Goal: Task Accomplishment & Management: Complete application form

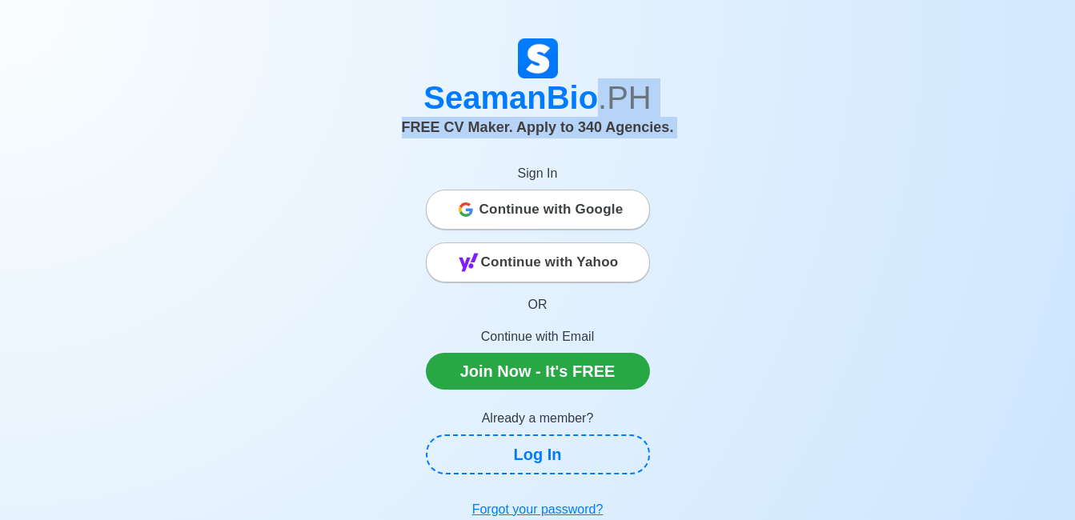
click at [122, 246] on div "SeamanBio .PH FREE CV Maker. Apply to 340 Agencies. Sign In Continue with Googl…" at bounding box center [538, 282] width 913 height 488
click at [827, 171] on div "SeamanBio .PH FREE CV Maker. Apply to 344 Agencies. Sign In Continue with Googl…" at bounding box center [538, 282] width 913 height 488
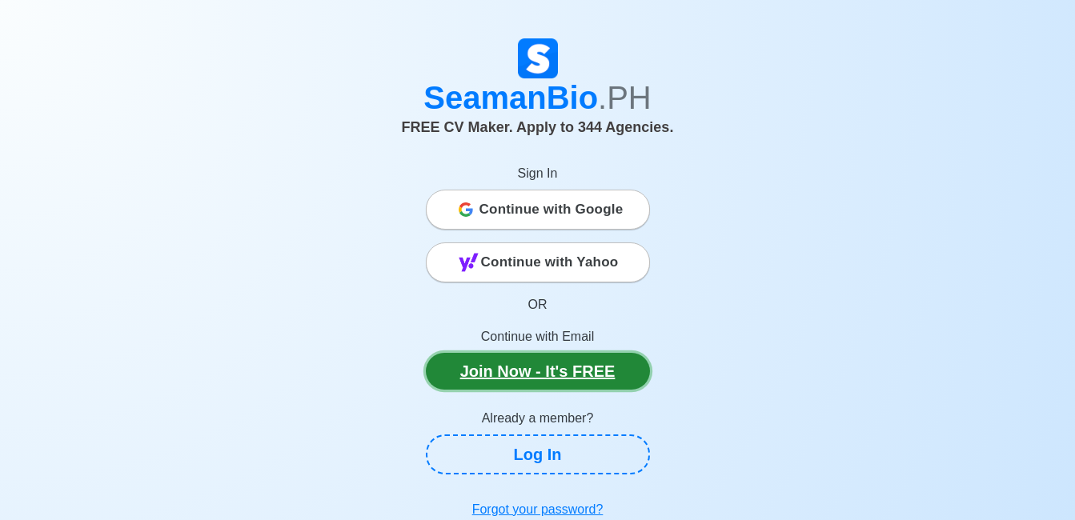
click at [552, 355] on link "Join Now - It's FREE" at bounding box center [538, 371] width 224 height 37
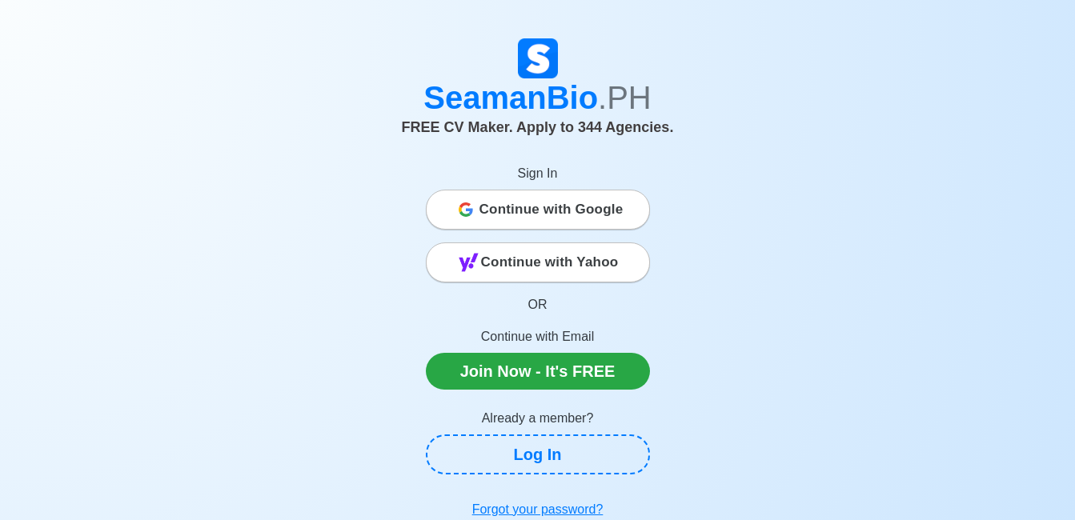
click at [484, 203] on span "Continue with Google" at bounding box center [552, 210] width 144 height 32
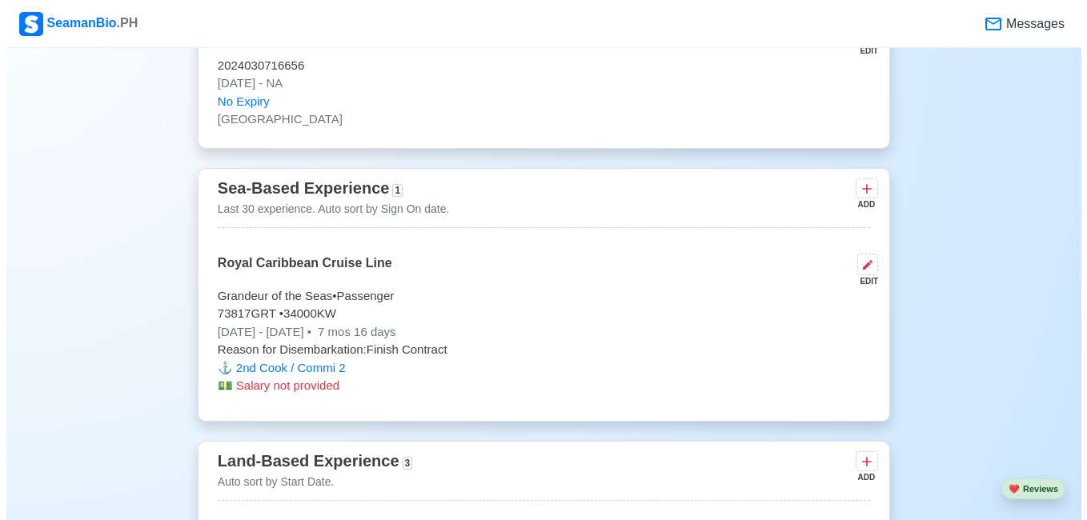
scroll to position [2962, 0]
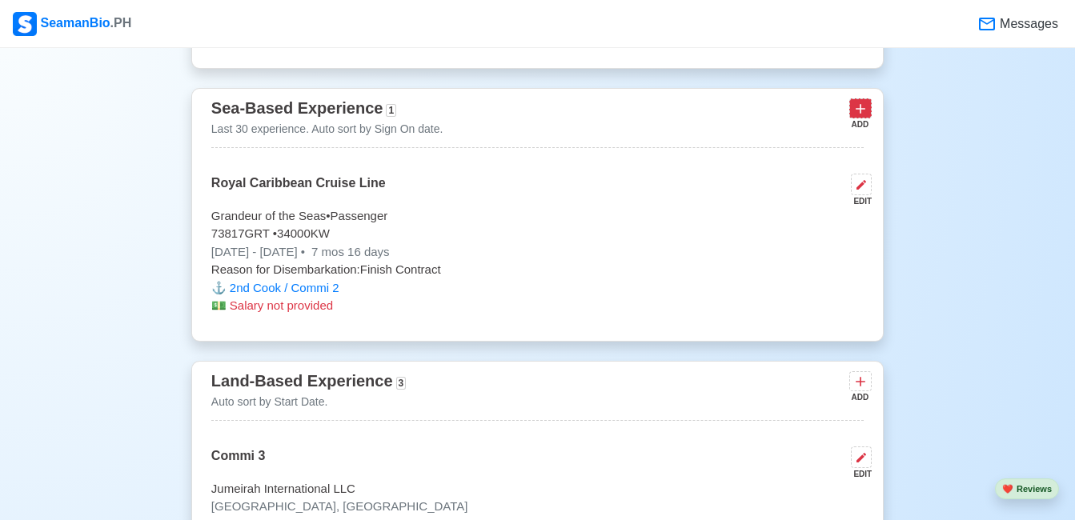
click at [853, 106] on button at bounding box center [860, 108] width 22 height 20
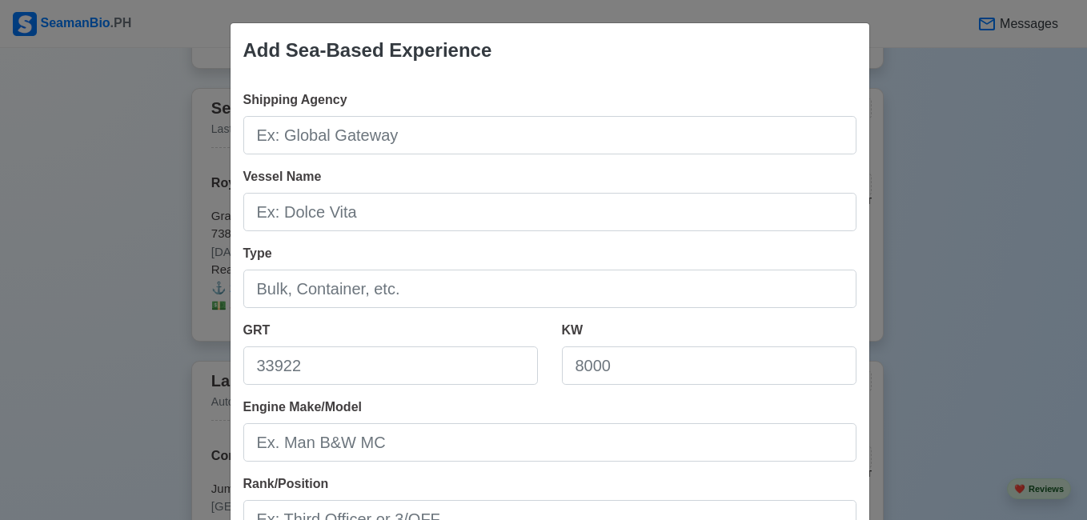
click at [925, 145] on div "Add Sea-Based Experience Shipping Agency Vessel Name Type GRT KW Engine Make/Mo…" at bounding box center [543, 260] width 1087 height 520
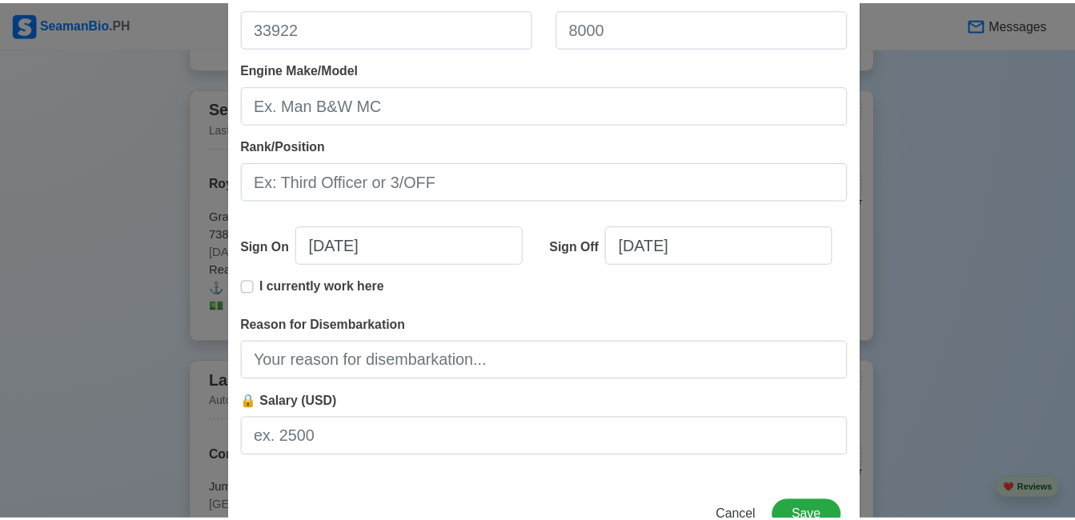
scroll to position [392, 0]
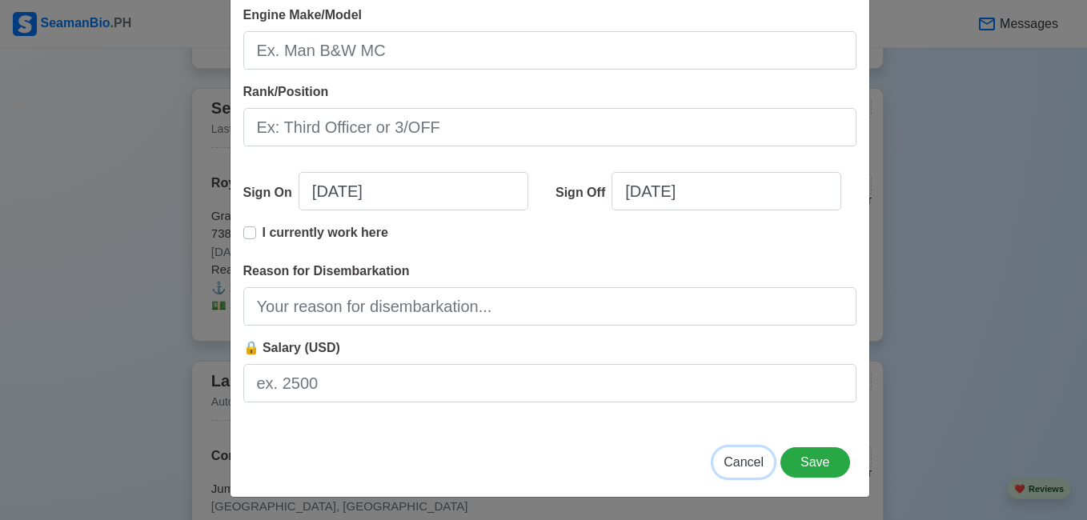
click at [754, 463] on span "Cancel" at bounding box center [744, 463] width 40 height 14
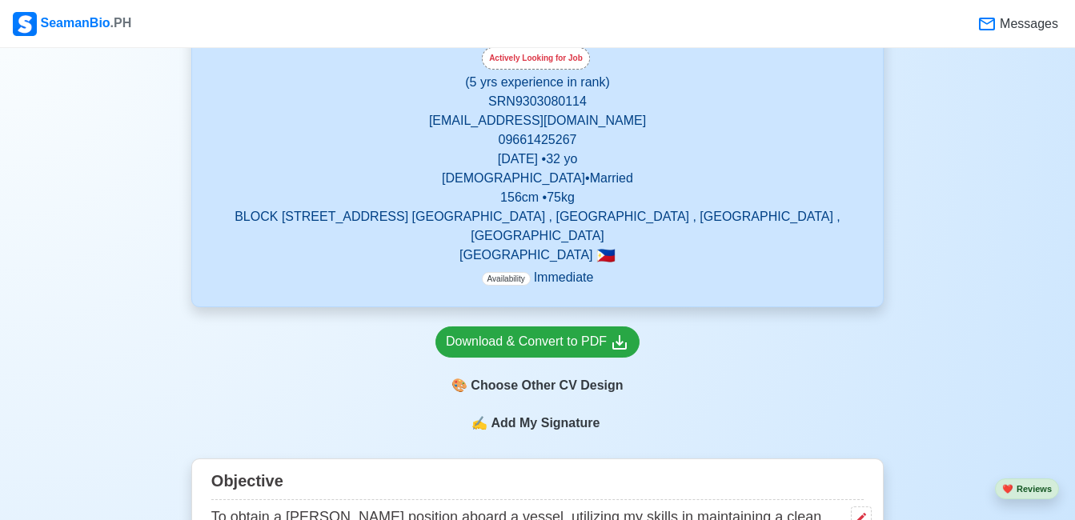
scroll to position [480, 0]
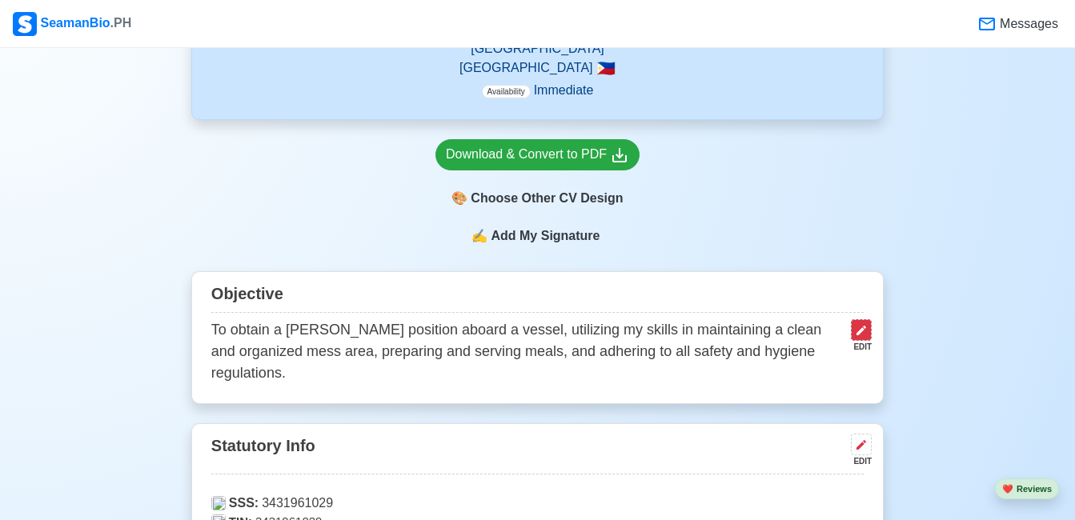
click at [854, 319] on button at bounding box center [861, 330] width 21 height 22
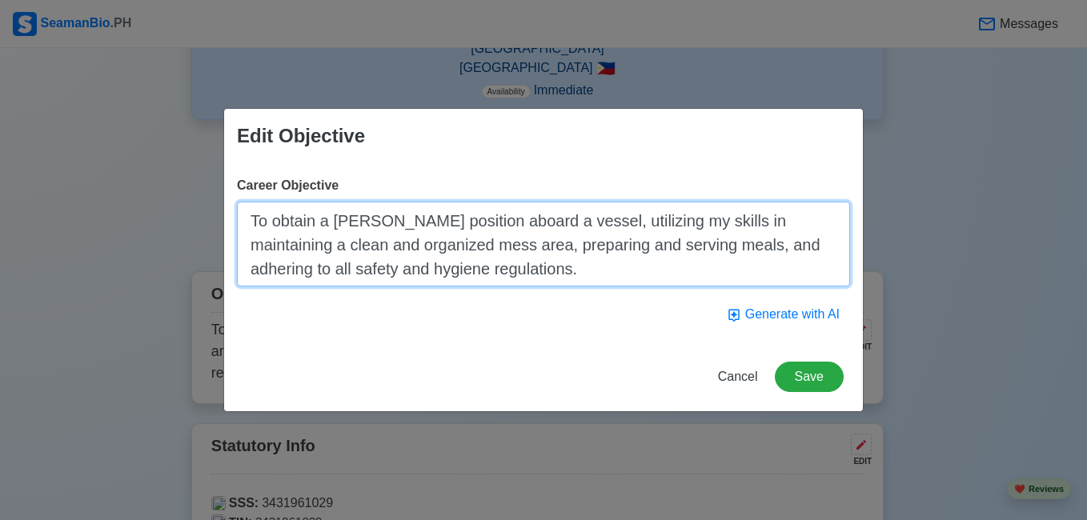
drag, startPoint x: 572, startPoint y: 283, endPoint x: 176, endPoint y: 195, distance: 405.4
click at [176, 195] on div "Edit Objective Career Objective To obtain a Messman position aboard a vessel, u…" at bounding box center [543, 260] width 1087 height 520
paste textarea "Remarkable Lead Food Service Worker and extremely fast learner, with 5 plus yea…"
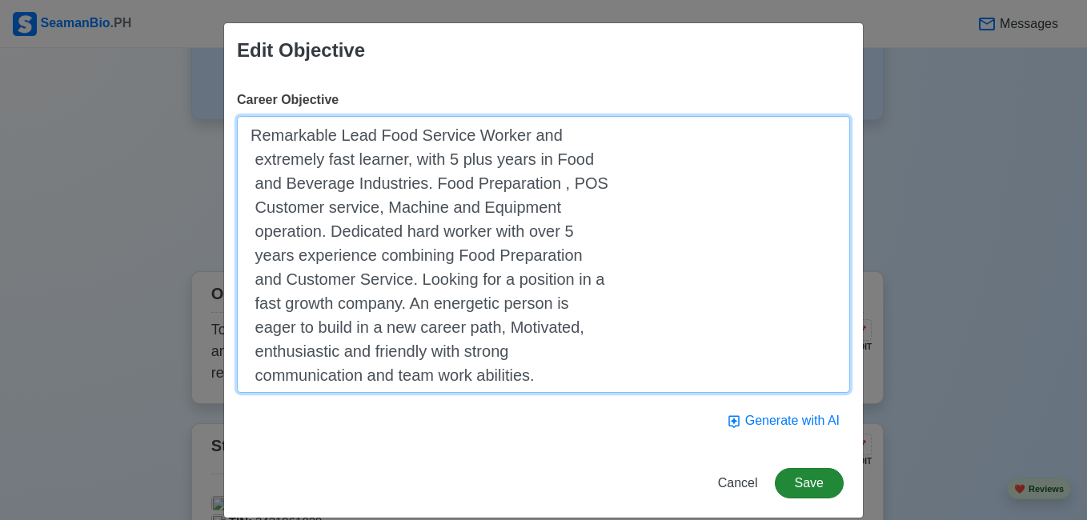
type textarea "Remarkable Lead Food Service Worker and extremely fast learner, with 5 plus yea…"
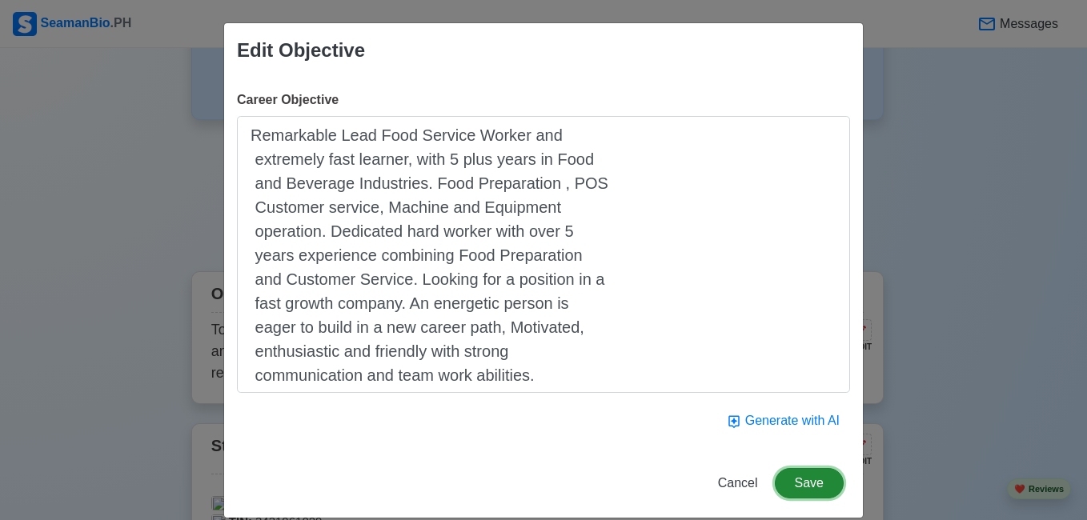
click at [811, 494] on button "Save" at bounding box center [809, 483] width 69 height 30
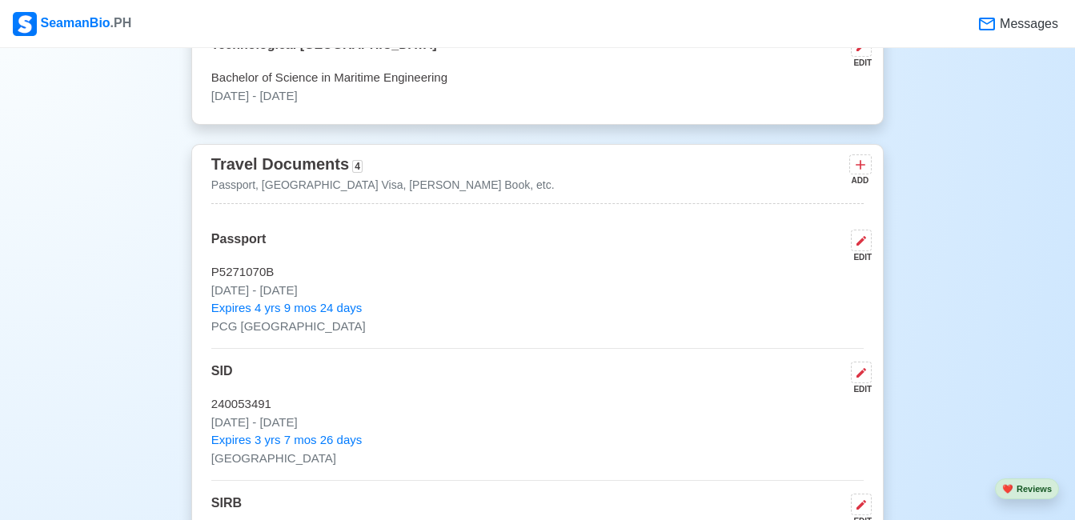
scroll to position [1201, 0]
click at [859, 158] on icon at bounding box center [861, 166] width 16 height 16
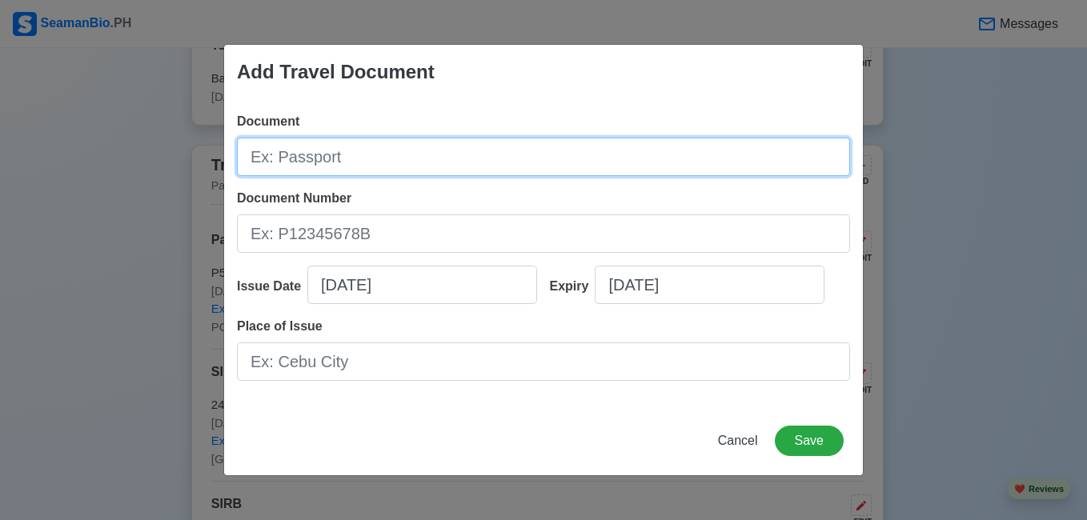
click at [444, 159] on input "Document" at bounding box center [543, 157] width 613 height 38
type input "s"
type input "Schengen Visa"
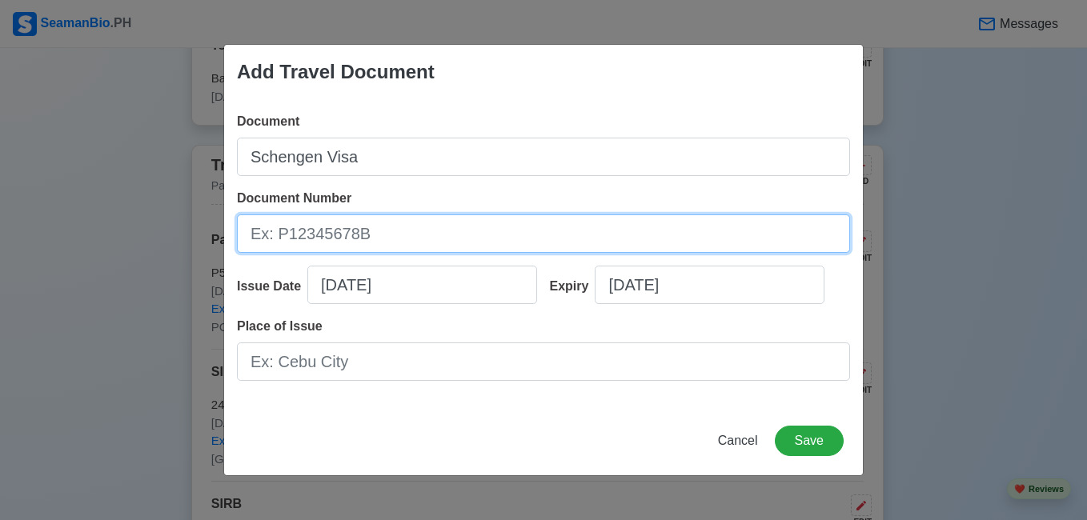
click at [445, 227] on input "Document Number" at bounding box center [543, 234] width 613 height 38
type input "045446024"
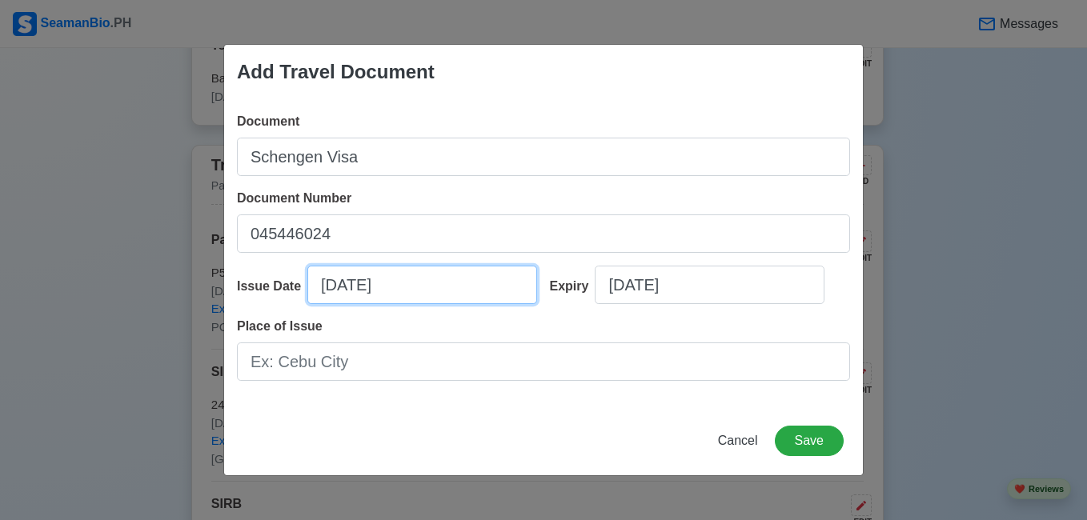
click at [428, 286] on input "09/04/2025" at bounding box center [422, 285] width 230 height 38
select select "****"
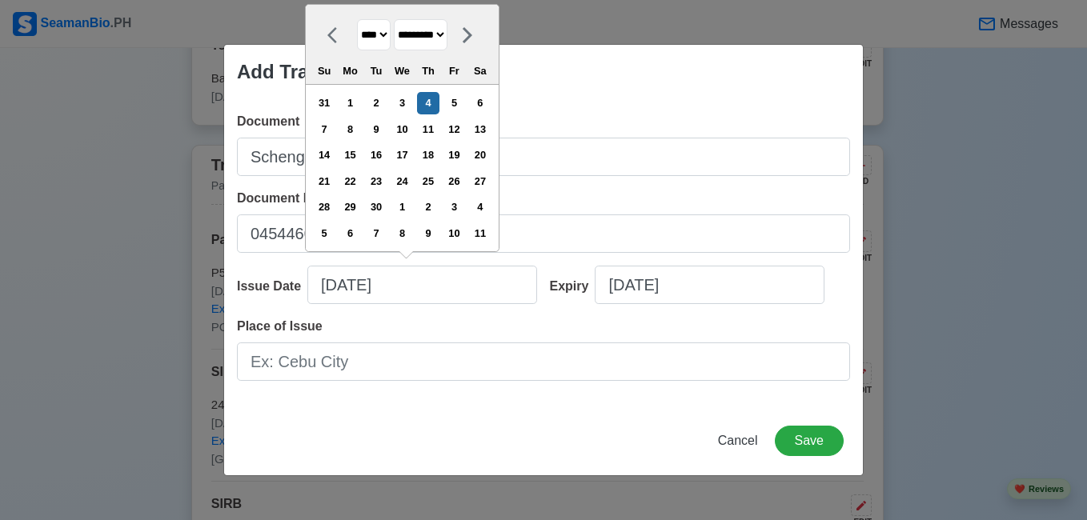
click at [416, 38] on select "******* ******** ***** ***** *** **** **** ****** ********* ******* ******** **…" at bounding box center [421, 34] width 54 height 31
select select "***"
click at [401, 19] on select "******* ******** ***** ***** *** **** **** ****** ********* ******* ******** **…" at bounding box center [421, 34] width 54 height 31
click at [481, 155] on div "17" at bounding box center [480, 155] width 22 height 22
type input "05/17/2025"
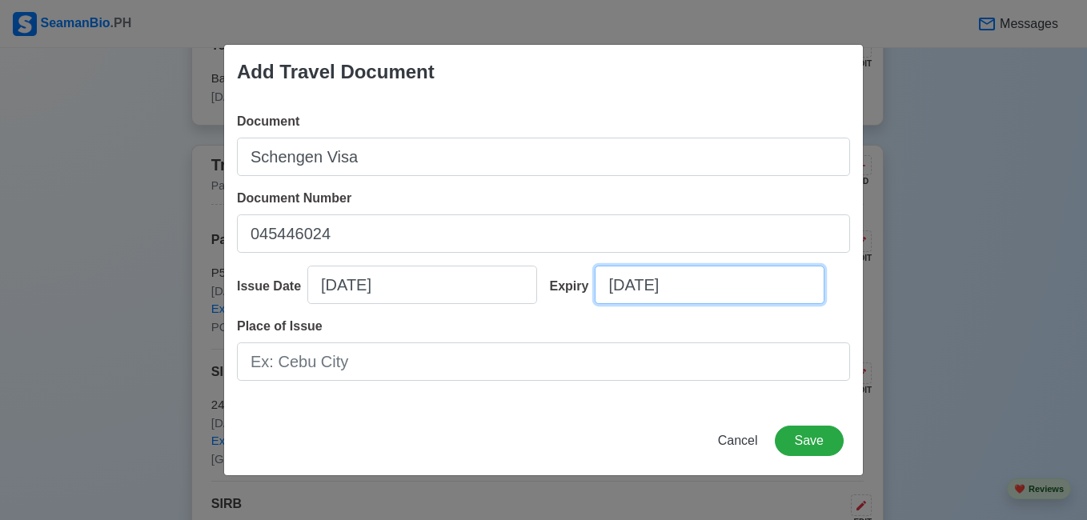
click at [646, 303] on input "09/04/2025" at bounding box center [710, 285] width 230 height 38
select select "****"
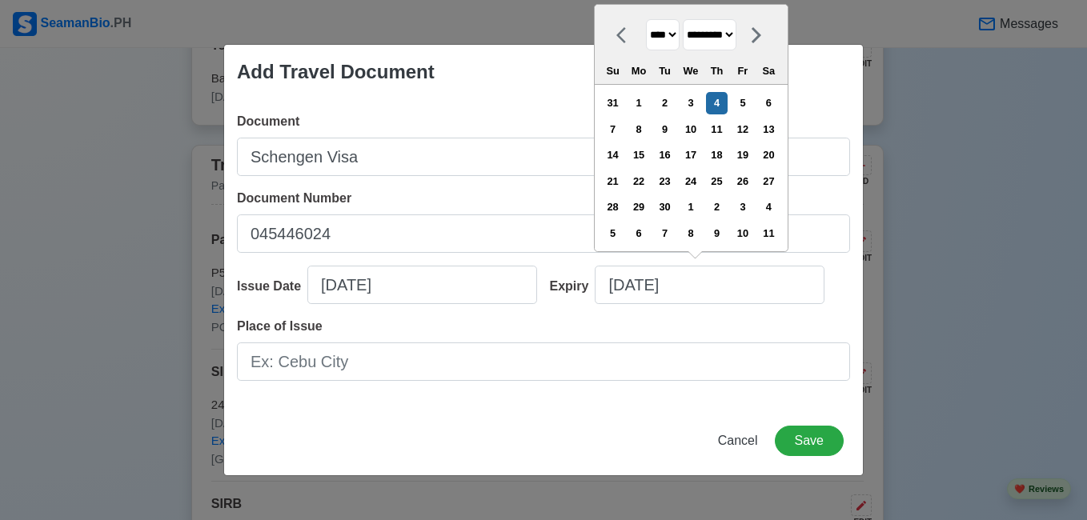
click at [766, 41] on icon at bounding box center [756, 35] width 19 height 19
select select "********"
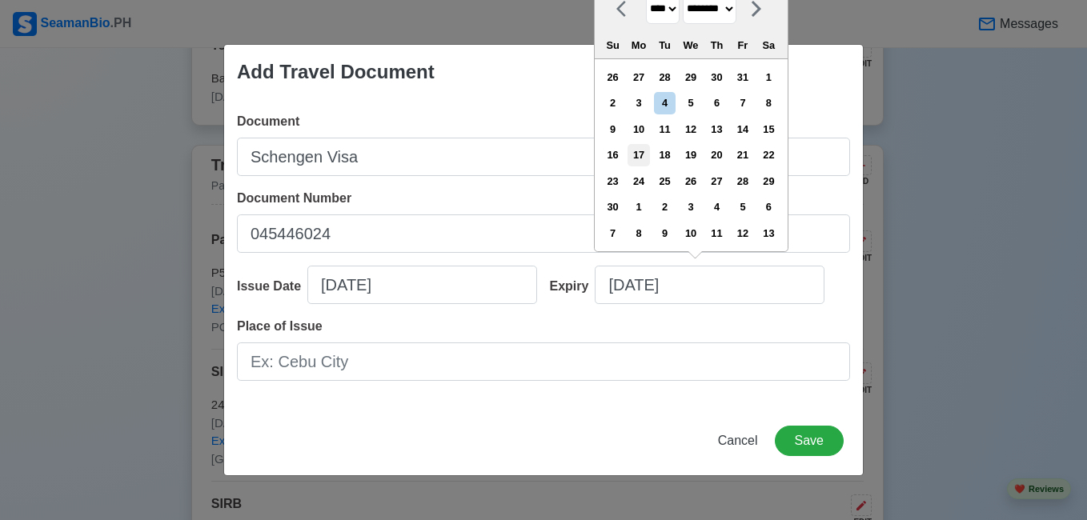
click at [649, 146] on div "17" at bounding box center [639, 155] width 22 height 22
type input "11/17/2025"
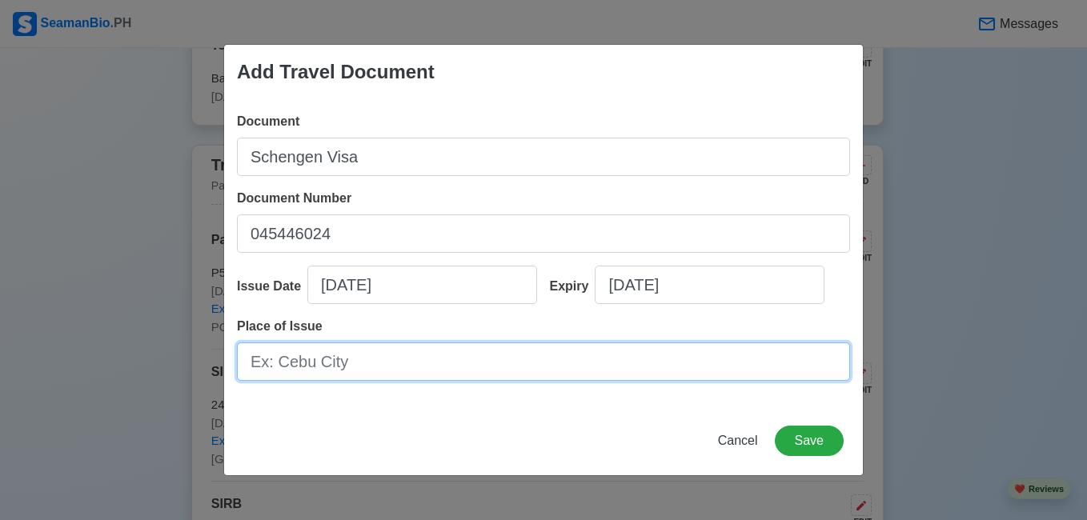
click at [543, 372] on input "Place of Issue" at bounding box center [543, 362] width 613 height 38
type input "Manila"
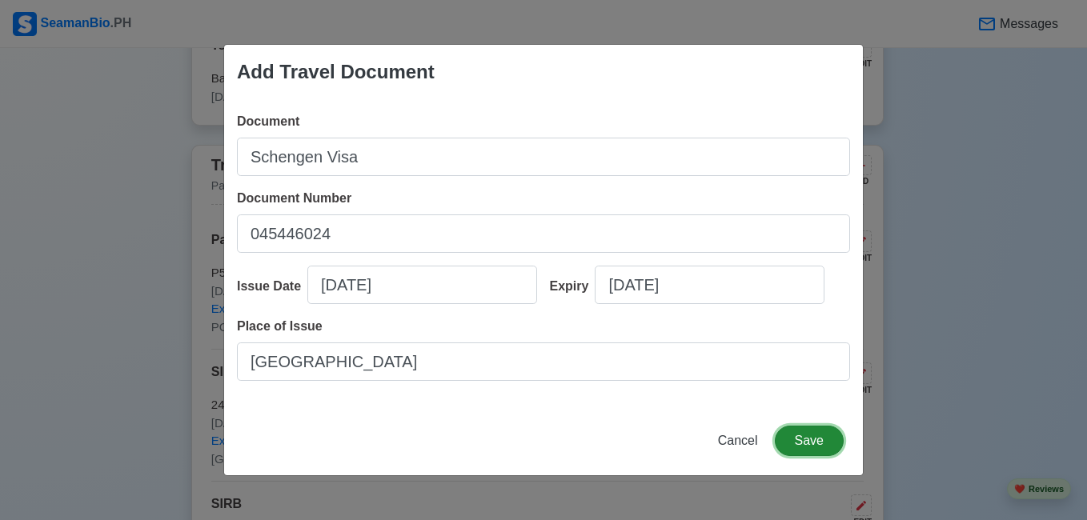
click at [805, 427] on button "Save" at bounding box center [809, 441] width 69 height 30
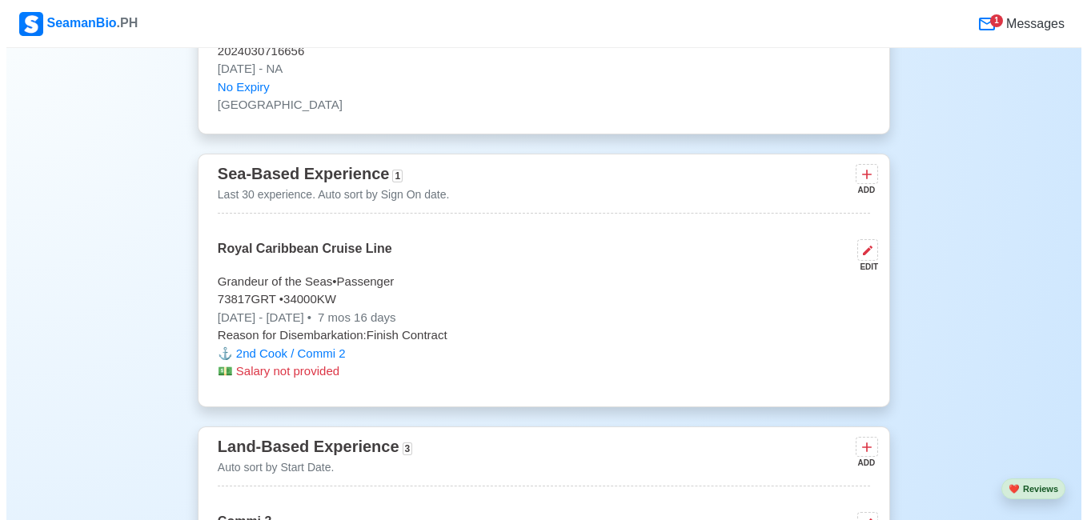
scroll to position [3122, 0]
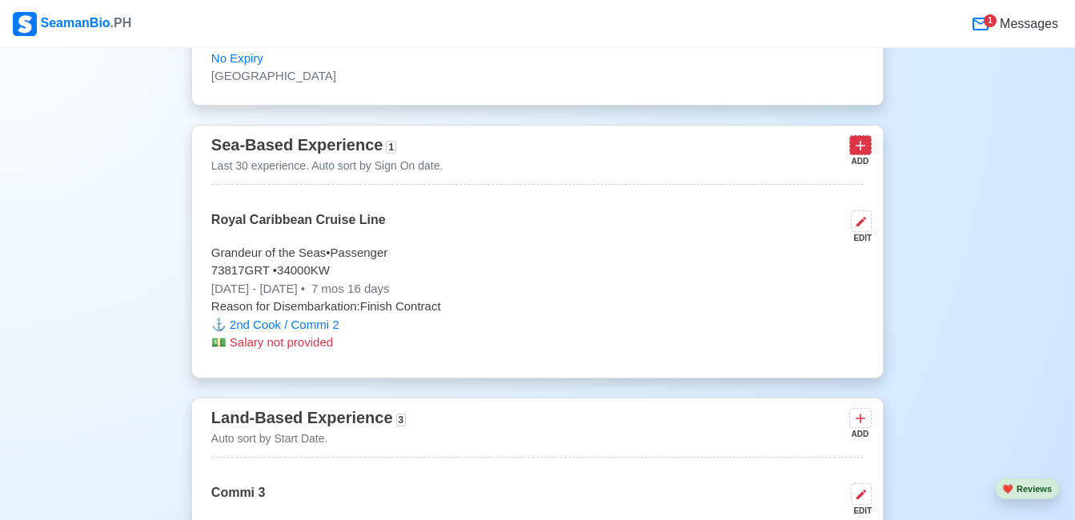
click at [856, 138] on icon at bounding box center [861, 146] width 16 height 16
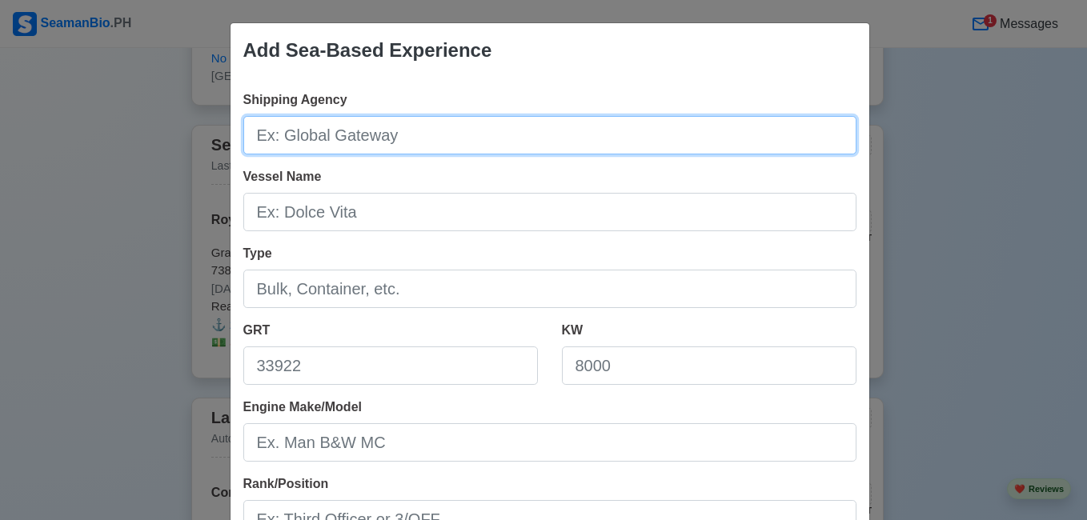
click at [652, 142] on input "Shipping Agency" at bounding box center [549, 135] width 613 height 38
type input "Royal Caribbean Cruise Line"
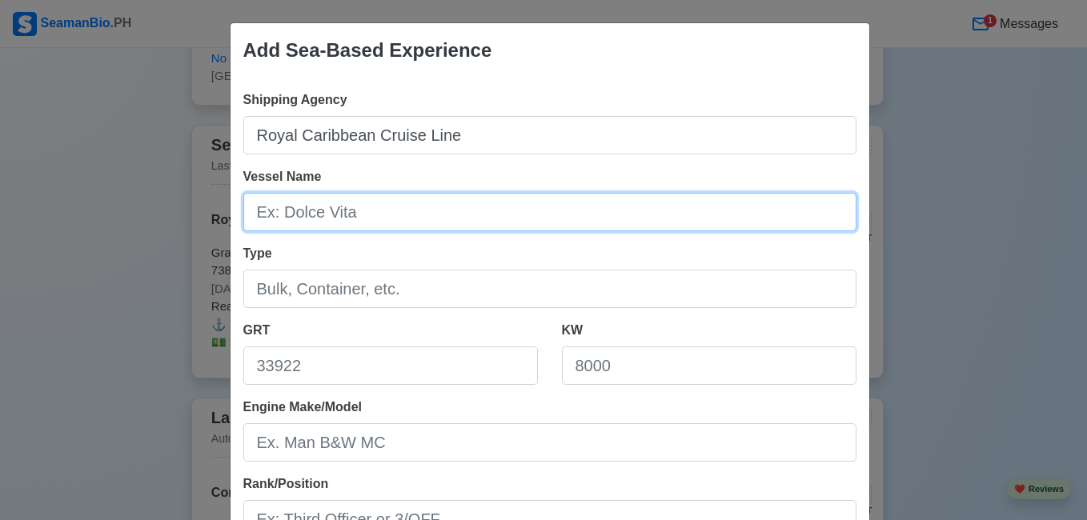
click at [487, 210] on input "Vessel Name" at bounding box center [549, 212] width 613 height 38
type input "Odyssey of the Seas"
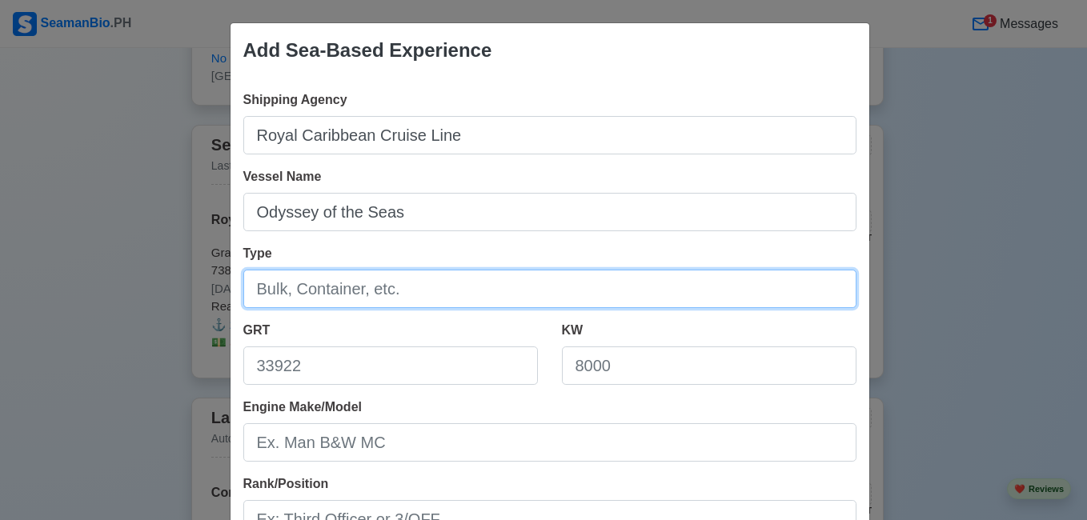
click at [479, 299] on input "Type" at bounding box center [549, 289] width 613 height 38
type input "Passenger"
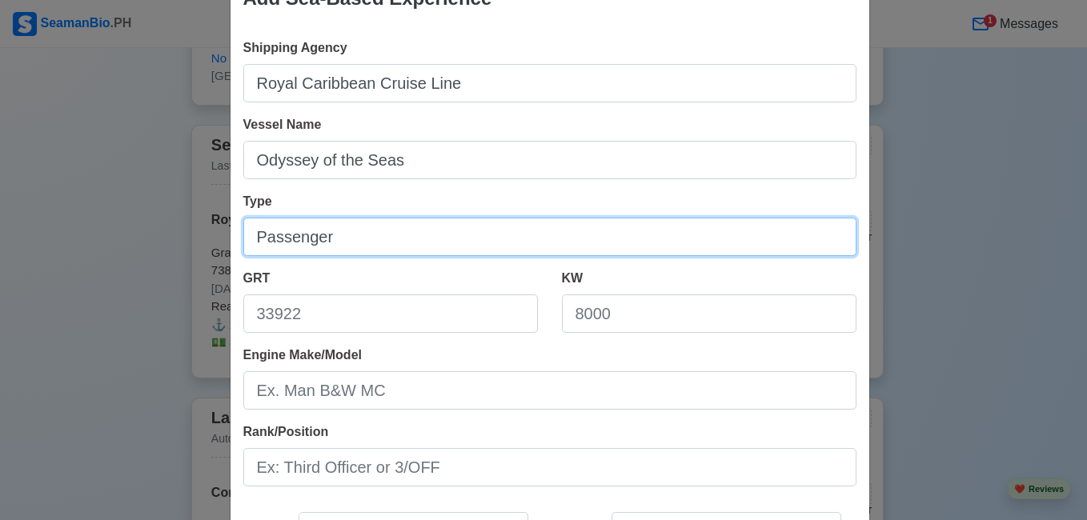
scroll to position [80, 0]
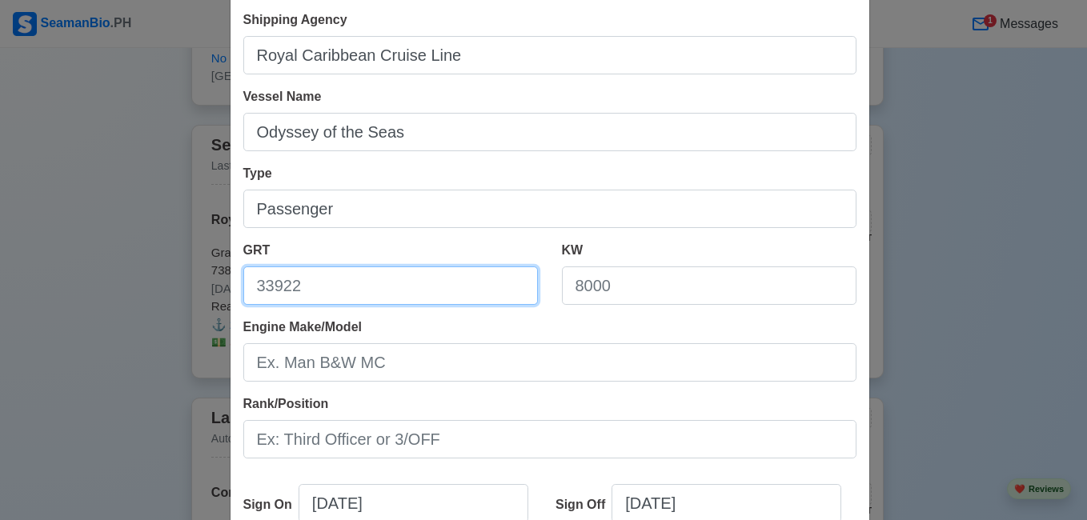
click at [449, 296] on input "GRT" at bounding box center [390, 286] width 295 height 38
paste input "169300 gt"
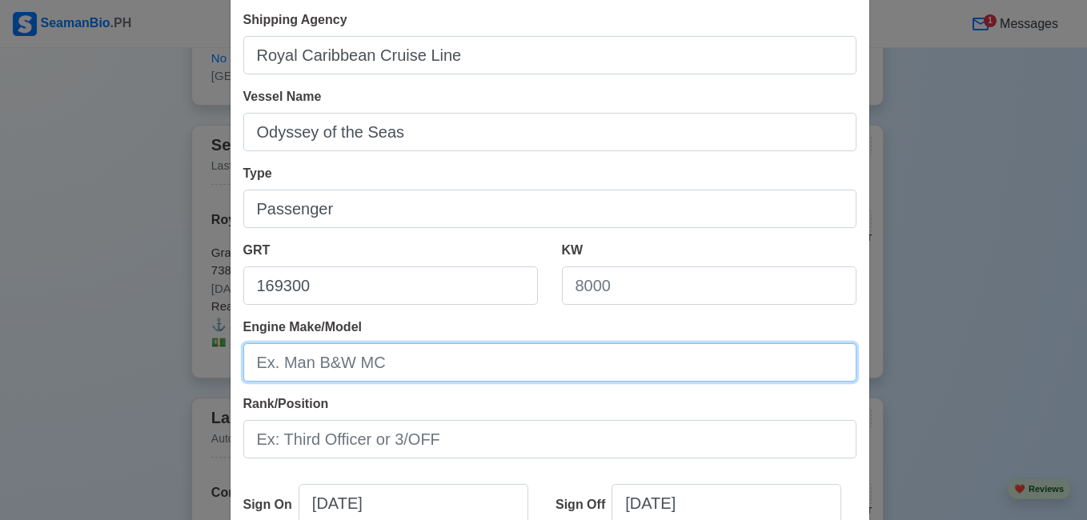
click at [424, 358] on input "Engine Make/Model" at bounding box center [549, 362] width 613 height 38
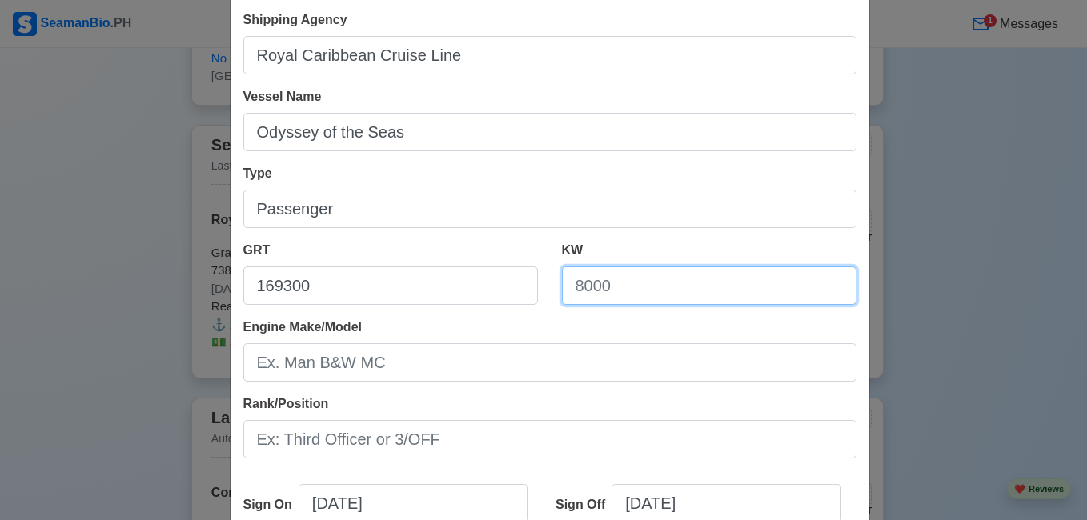
click at [655, 279] on input "KW" at bounding box center [709, 286] width 295 height 38
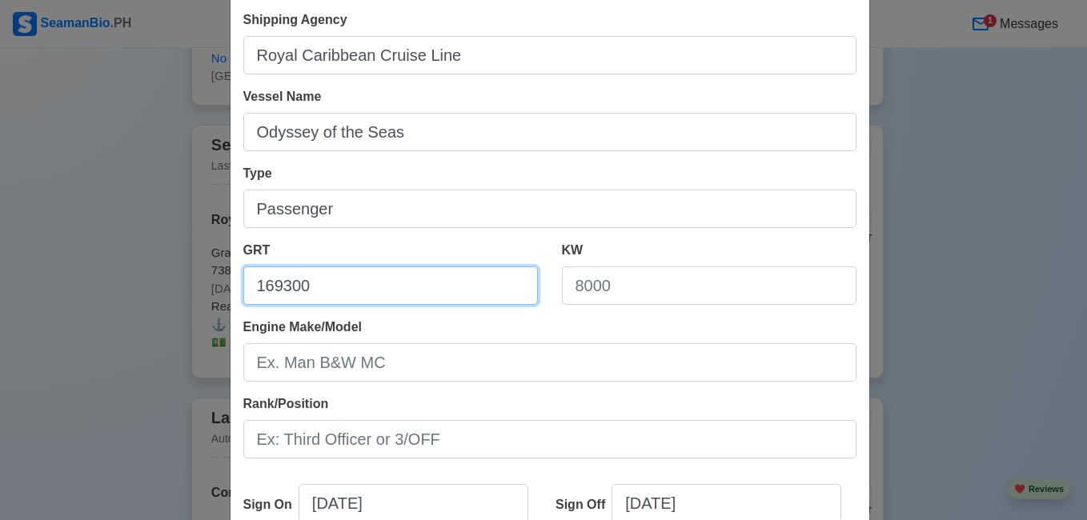
click at [359, 291] on input "169300" at bounding box center [390, 286] width 295 height 38
type input "169000"
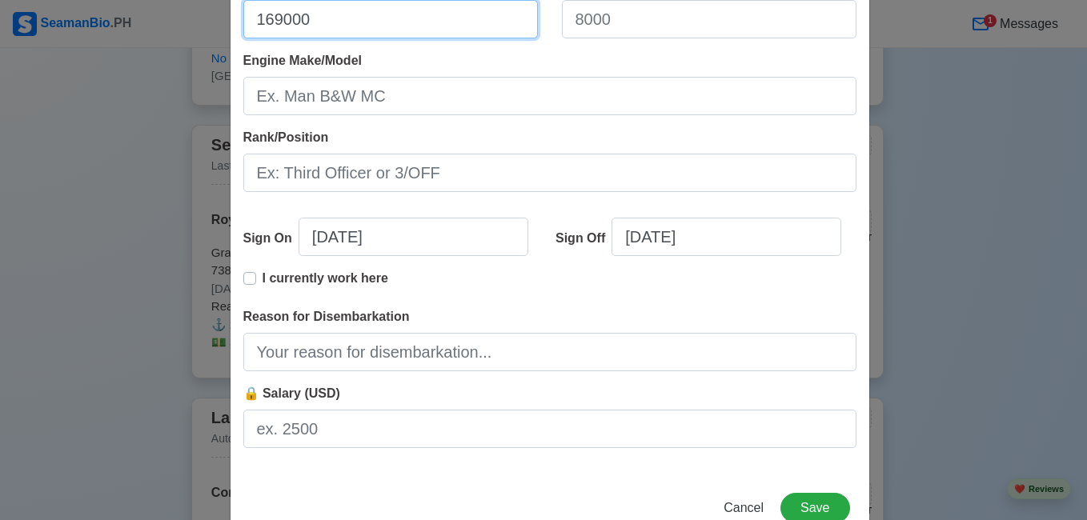
scroll to position [392, 0]
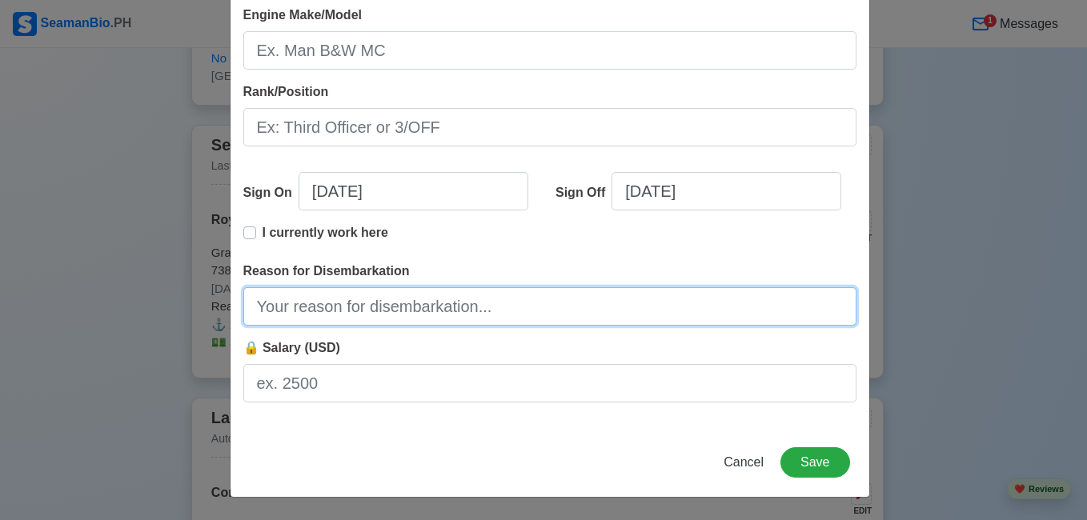
click at [623, 318] on input "Reason for Disembarkation" at bounding box center [549, 306] width 613 height 38
type input "Medical Signoff"
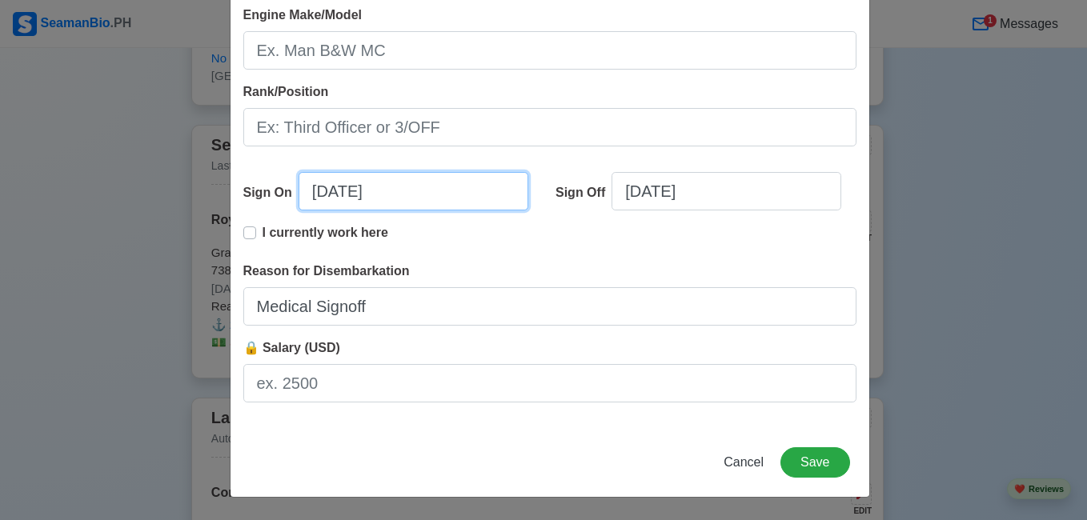
click at [352, 195] on input "09/04/2025" at bounding box center [414, 191] width 230 height 38
select select "****"
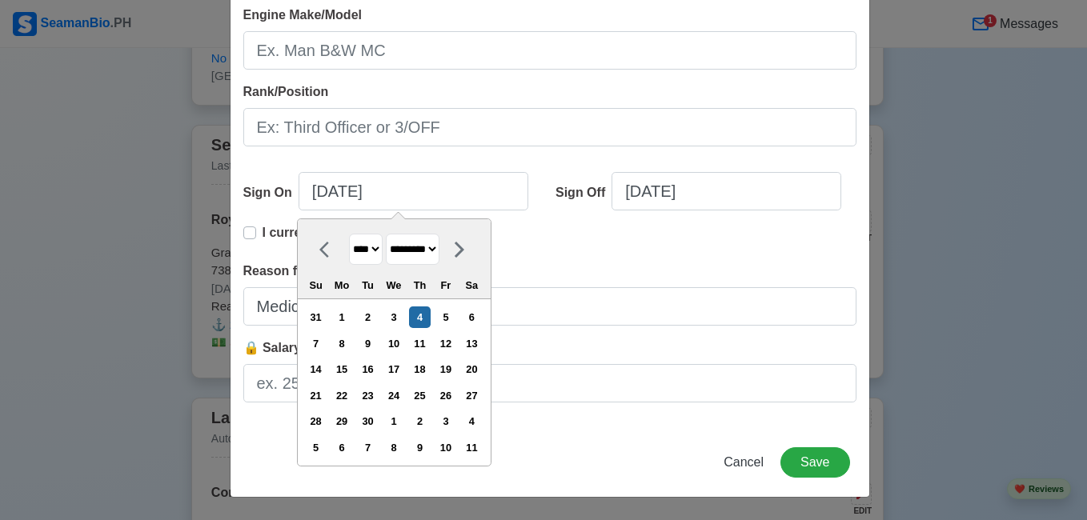
click at [393, 255] on select "******* ******** ***** ***** *** **** **** ****** ********* ******* ******** **…" at bounding box center [413, 249] width 54 height 31
select select "***"
click at [387, 234] on select "******* ******** ***** ***** *** **** **** ****** ********* ******* ******** **…" at bounding box center [413, 249] width 54 height 31
click at [323, 391] on div "18" at bounding box center [316, 396] width 22 height 22
type input "05/18/2025"
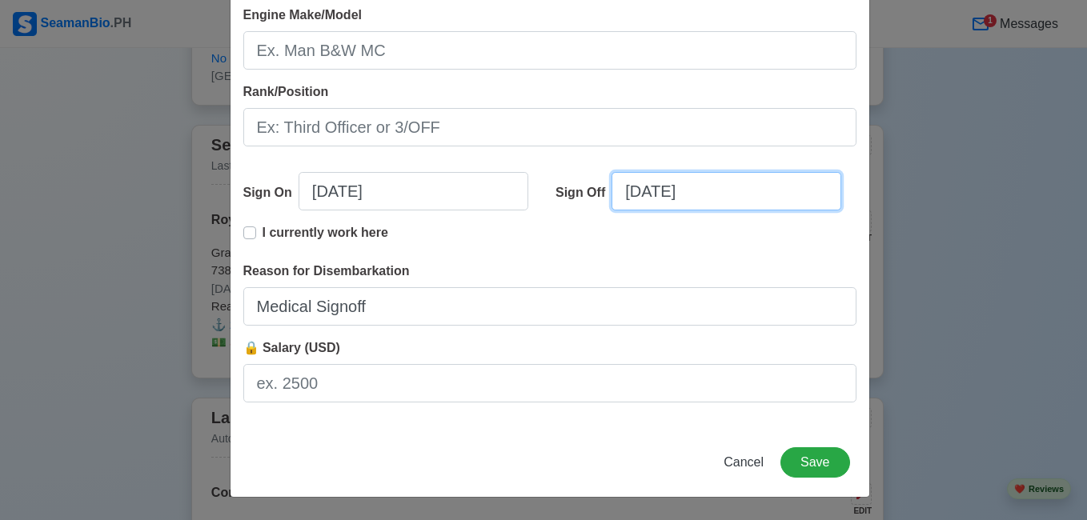
click at [642, 191] on input "09/04/2025" at bounding box center [727, 191] width 230 height 38
select select "****"
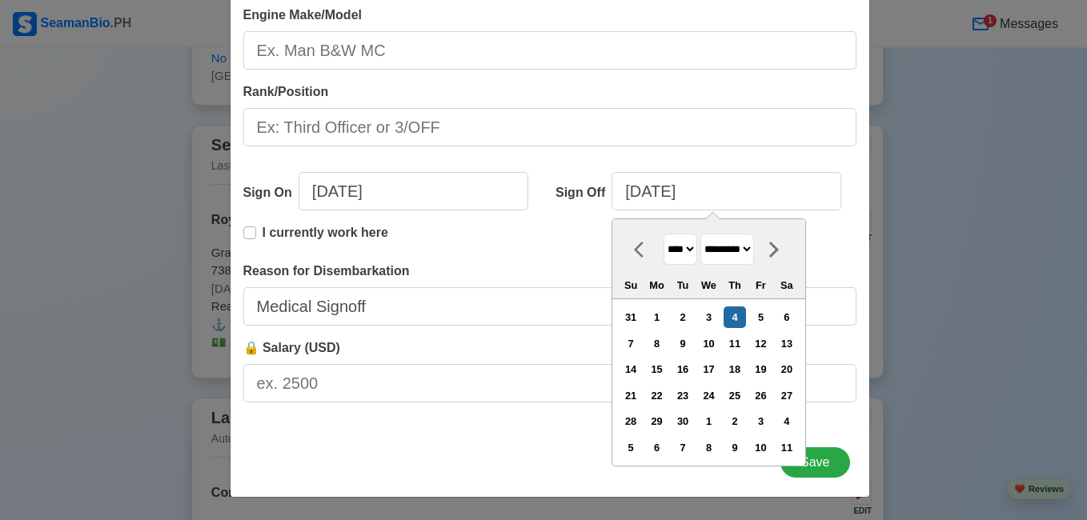
click at [729, 248] on select "******* ******** ***** ***** *** **** **** ****** ********* ******* ******** **…" at bounding box center [728, 249] width 54 height 31
select select "******"
click at [701, 234] on select "******* ******** ***** ***** *** **** **** ****** ********* ******* ******** **…" at bounding box center [728, 249] width 54 height 31
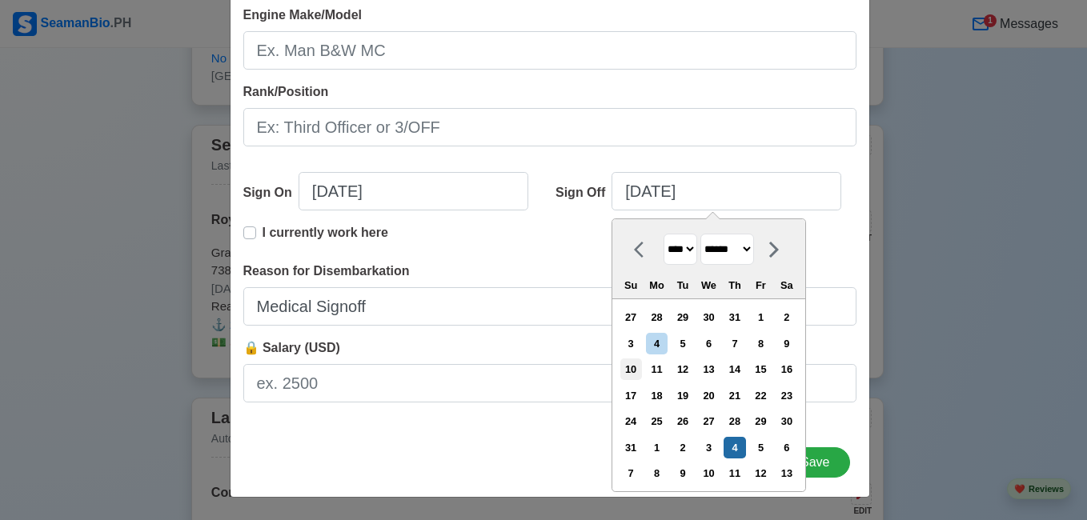
click at [640, 366] on div "10" at bounding box center [631, 370] width 22 height 22
type input "08/10/2025"
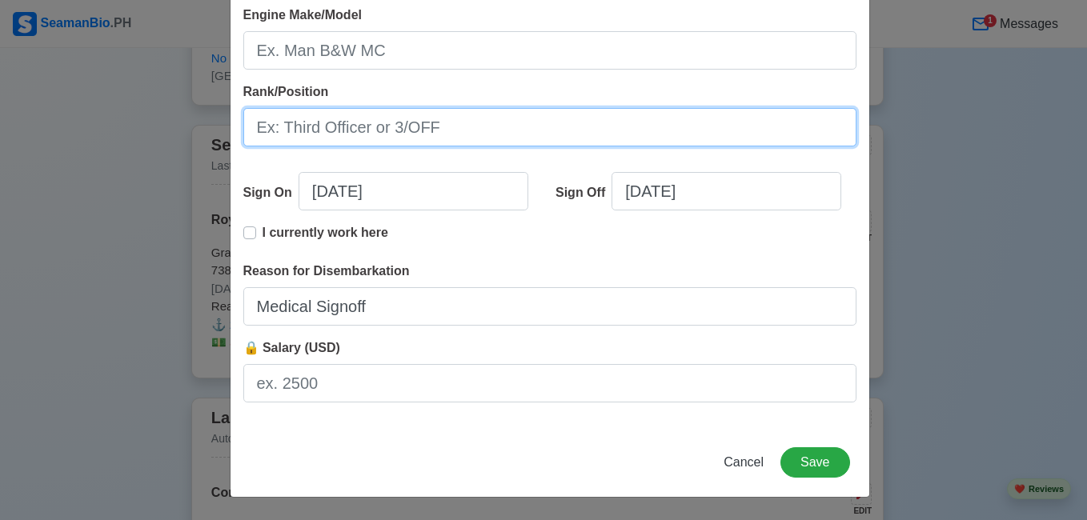
click at [437, 125] on input "Rank/Position" at bounding box center [549, 127] width 613 height 38
type input "Commi 1"
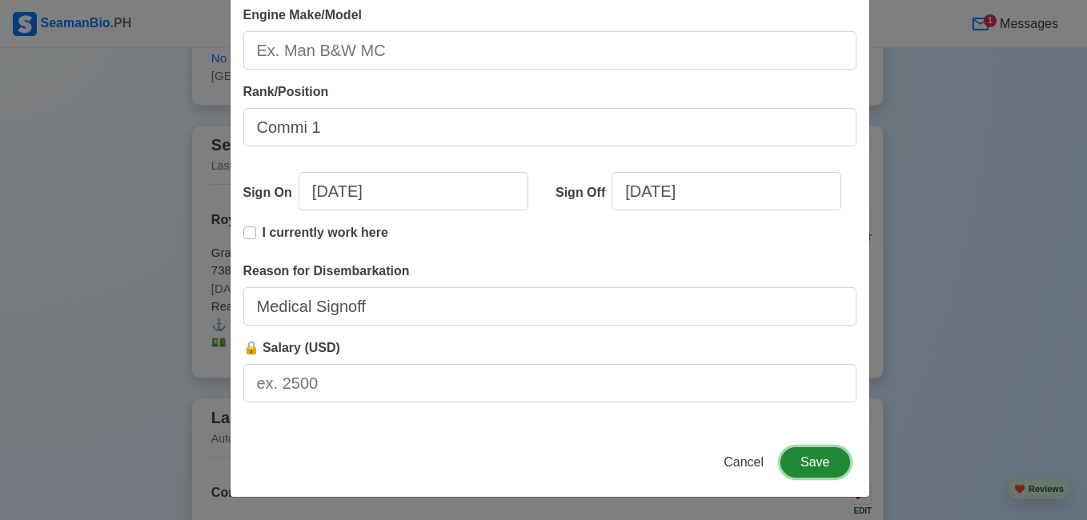
click at [841, 465] on button "Save" at bounding box center [815, 463] width 69 height 30
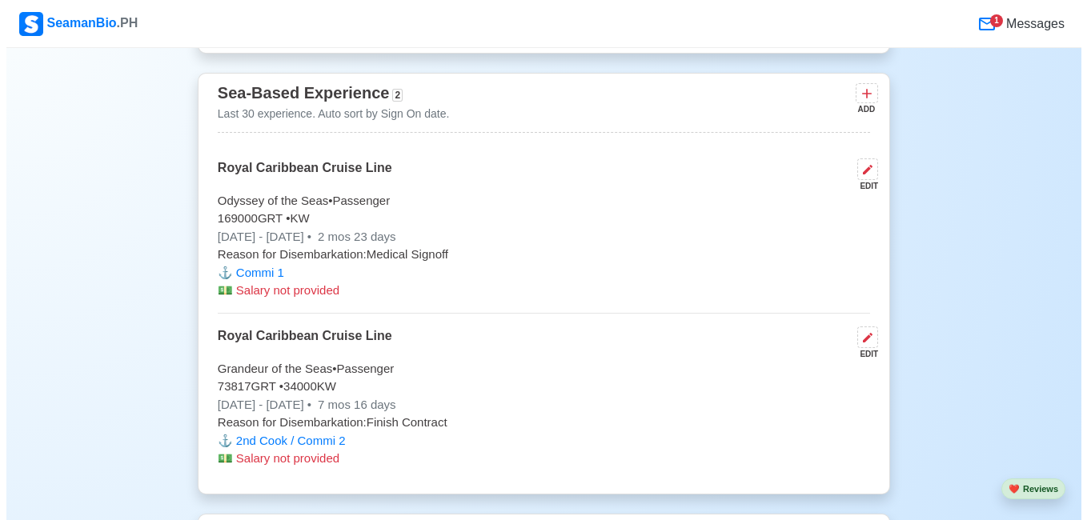
scroll to position [3202, 0]
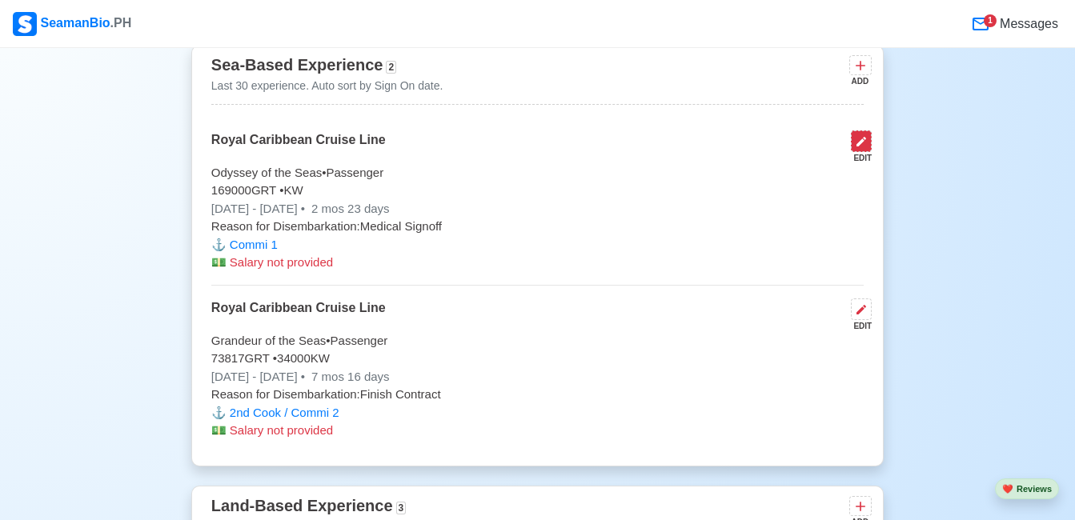
click at [865, 135] on icon at bounding box center [861, 141] width 13 height 13
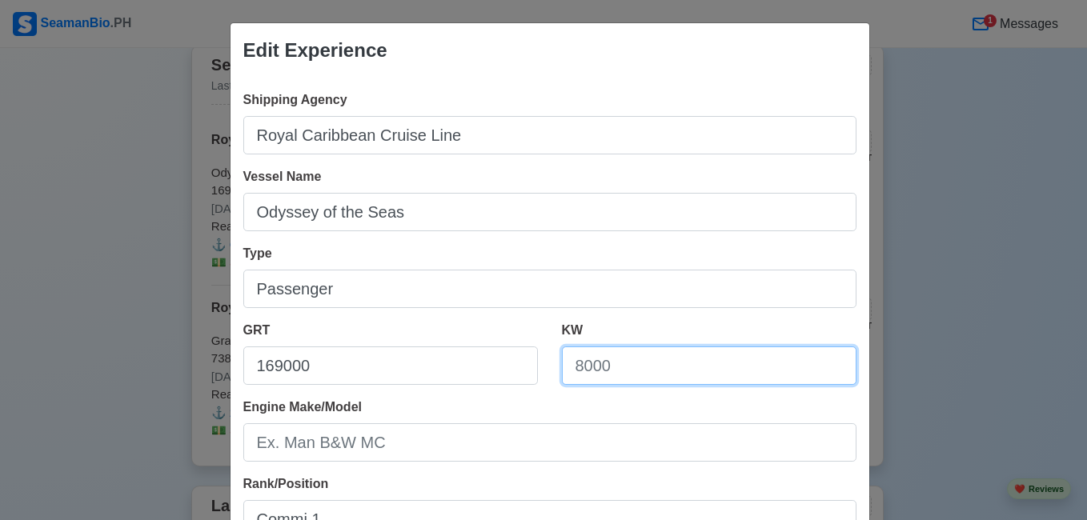
click at [589, 367] on input "KW" at bounding box center [709, 366] width 295 height 38
type input "169000"
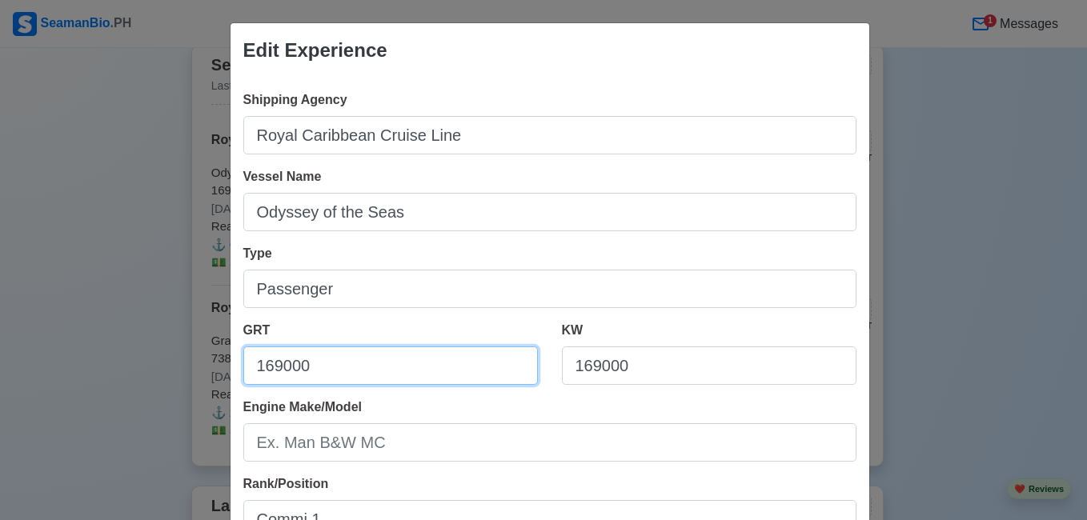
click at [382, 375] on input "169000" at bounding box center [390, 366] width 295 height 38
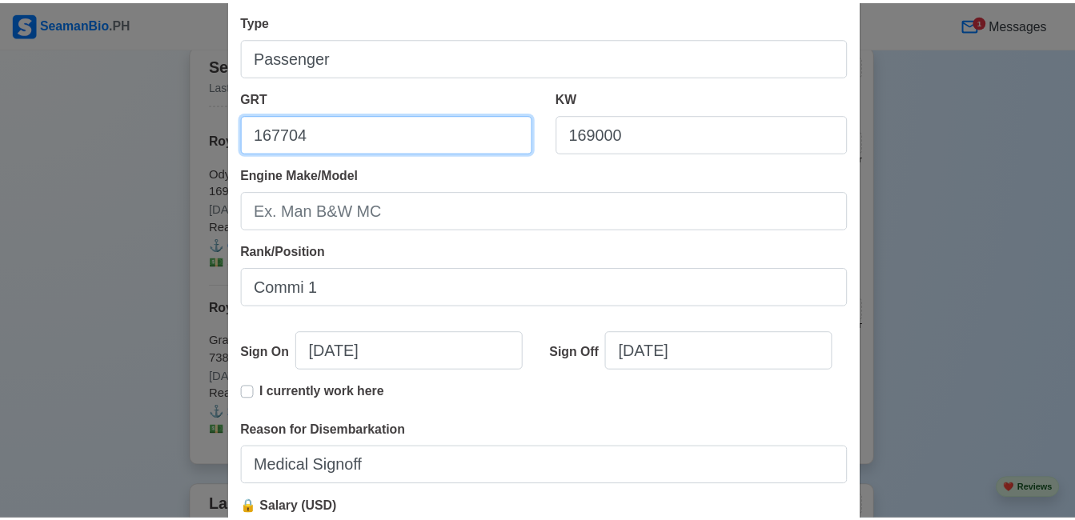
scroll to position [392, 0]
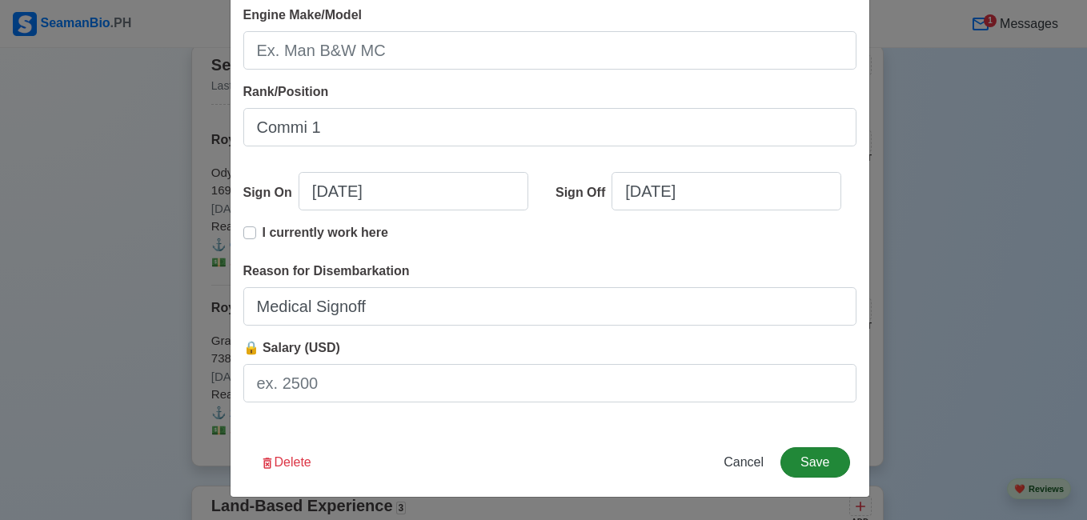
type input "167704"
click at [788, 460] on button "Save" at bounding box center [815, 463] width 69 height 30
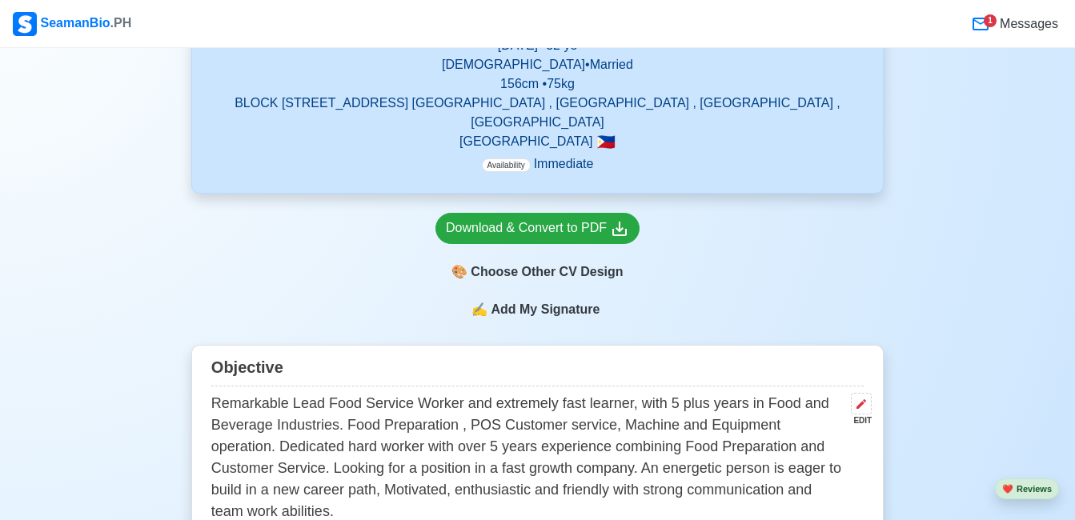
scroll to position [240, 0]
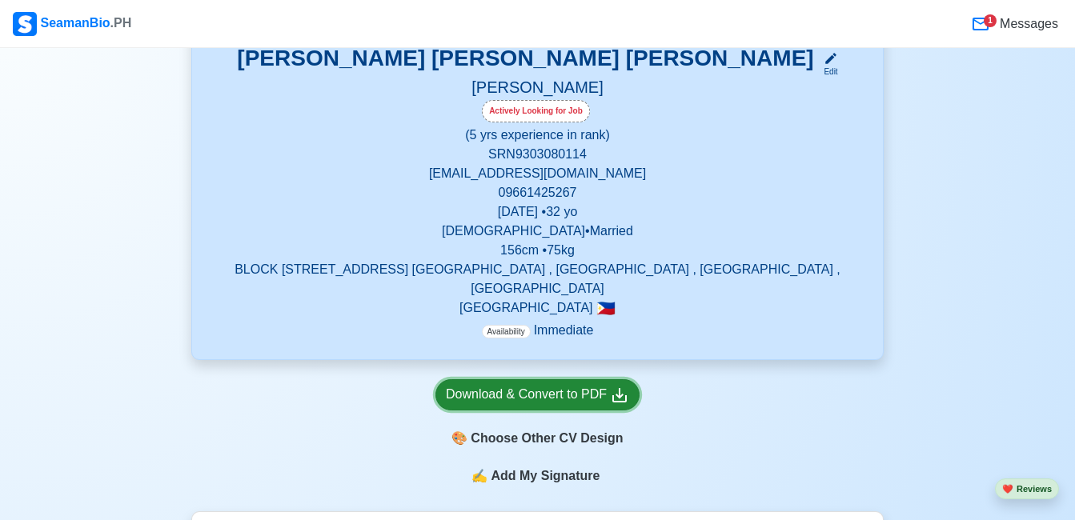
click at [560, 385] on div "Download & Convert to PDF" at bounding box center [537, 395] width 183 height 20
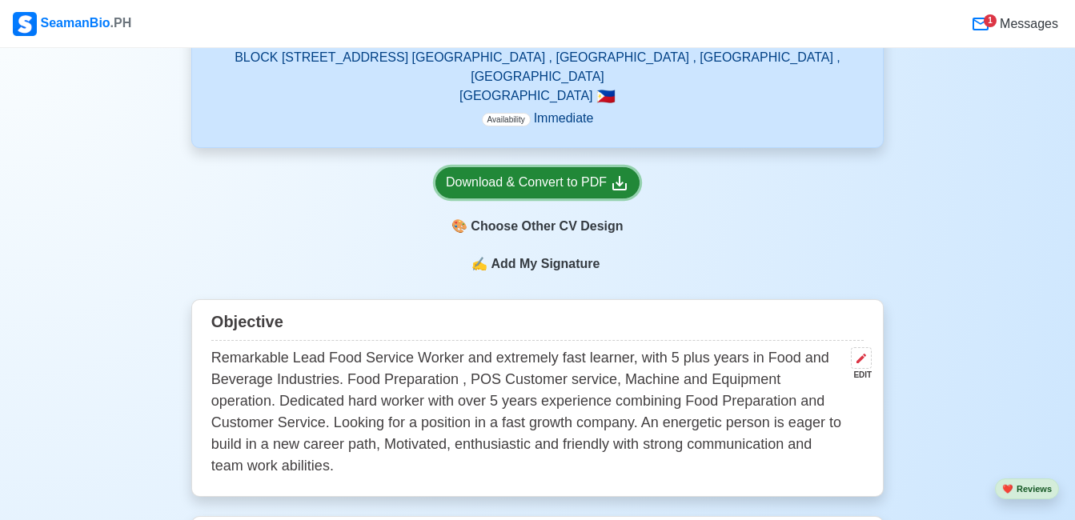
scroll to position [480, 0]
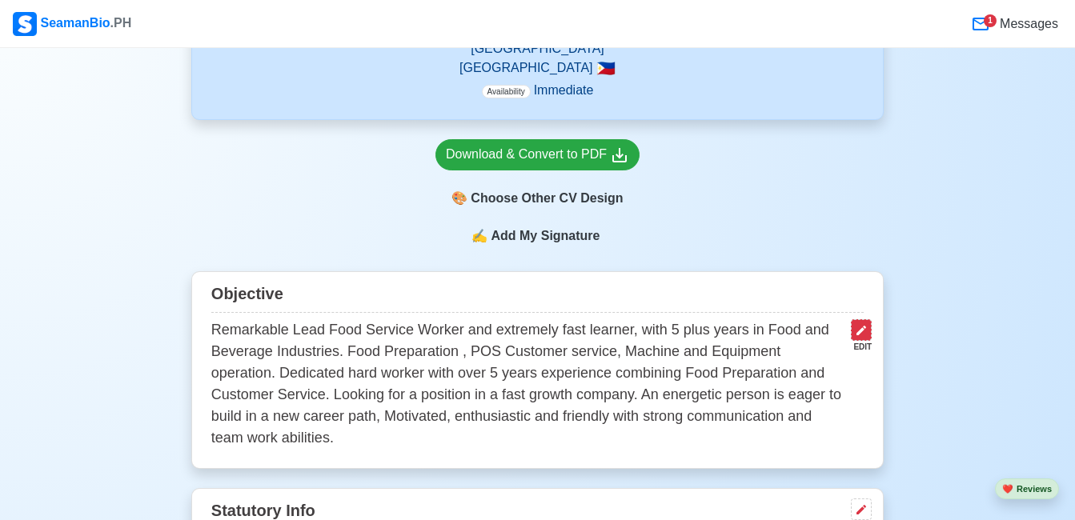
click at [860, 326] on icon at bounding box center [862, 331] width 10 height 10
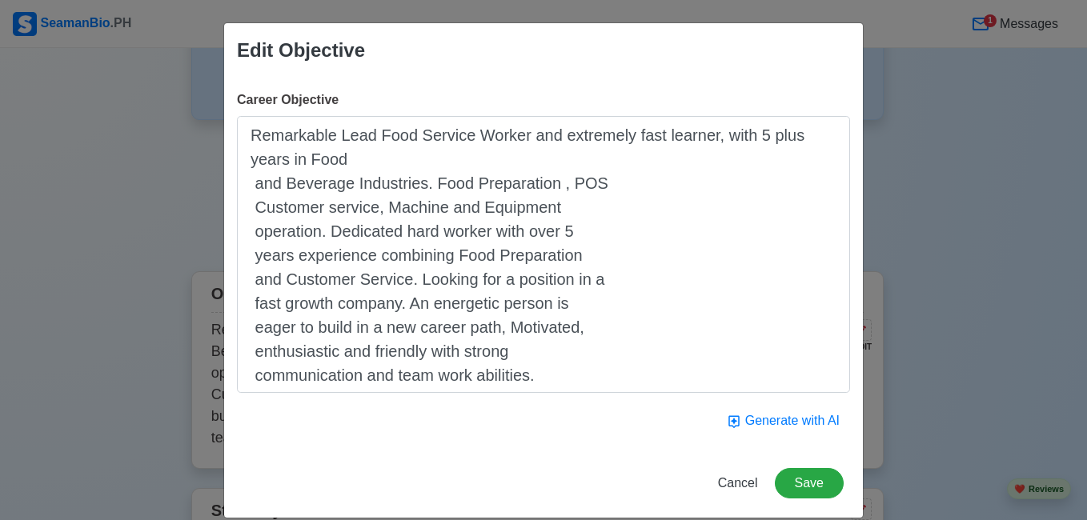
click at [252, 180] on textarea "Remarkable Lead Food Service Worker and extremely fast learner, with 5 plus yea…" at bounding box center [543, 254] width 613 height 277
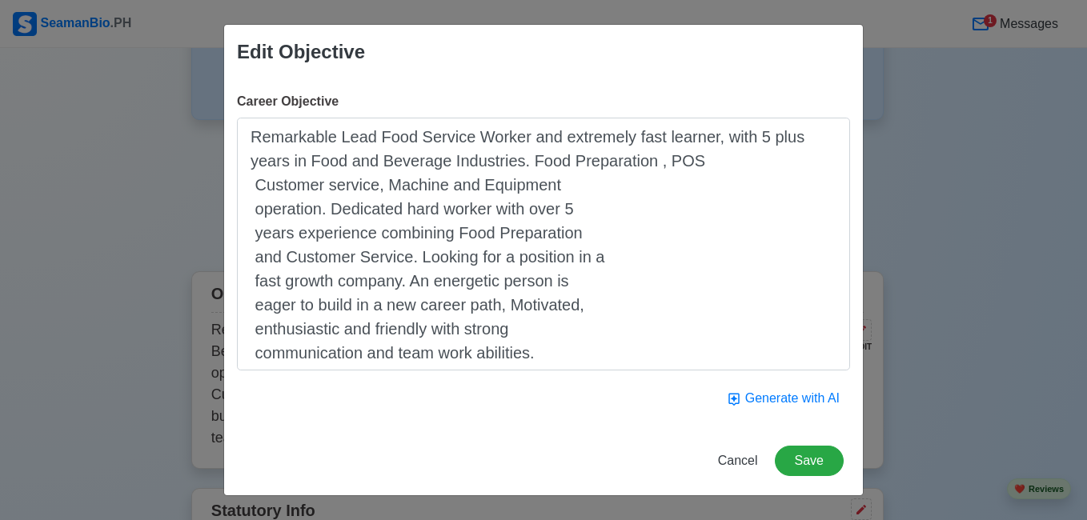
click at [255, 195] on textarea "Remarkable Lead Food Service Worker and extremely fast learner, with 5 plus yea…" at bounding box center [543, 244] width 613 height 253
drag, startPoint x: 247, startPoint y: 191, endPoint x: 284, endPoint y: 188, distance: 36.9
click at [250, 191] on textarea "Remarkable Lead Food Service Worker and extremely fast learner, with 5 plus yea…" at bounding box center [543, 244] width 613 height 253
click at [251, 215] on textarea "Remarkable Lead Food Service Worker and extremely fast learner, with 5 plus yea…" at bounding box center [543, 244] width 613 height 253
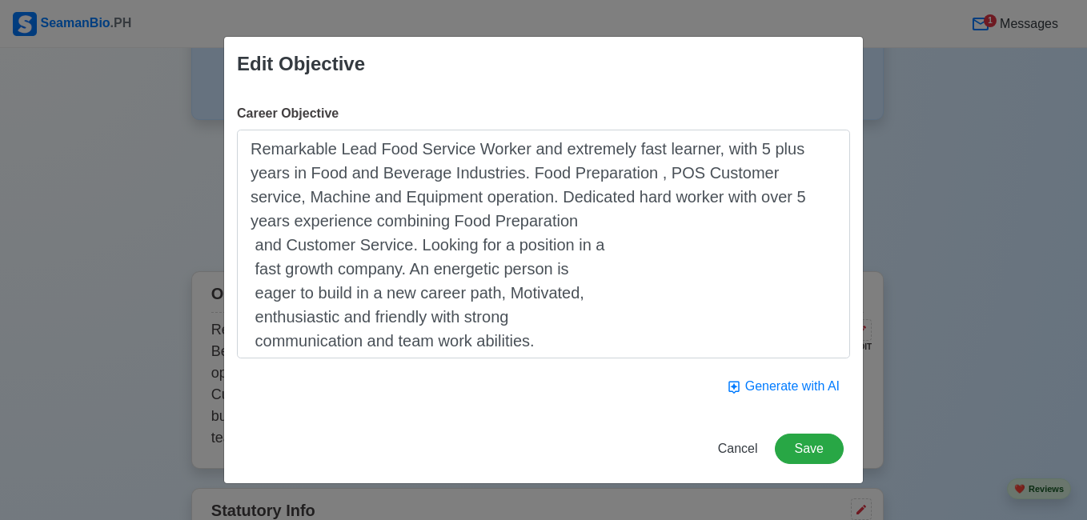
click at [253, 248] on textarea "Remarkable Lead Food Service Worker and extremely fast learner, with 5 plus yea…" at bounding box center [543, 244] width 613 height 229
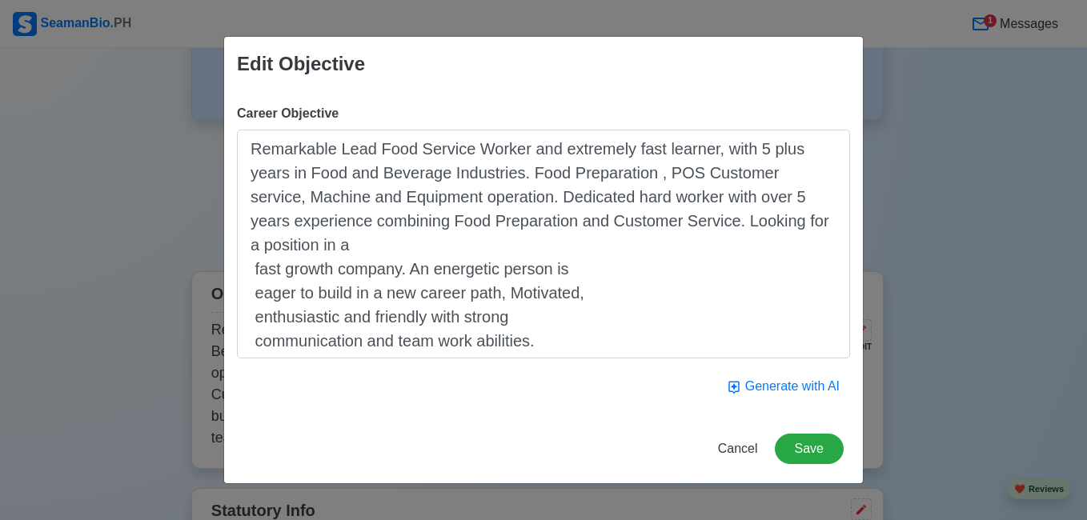
click at [256, 273] on textarea "Remarkable Lead Food Service Worker and extremely fast learner, with 5 plus yea…" at bounding box center [543, 244] width 613 height 229
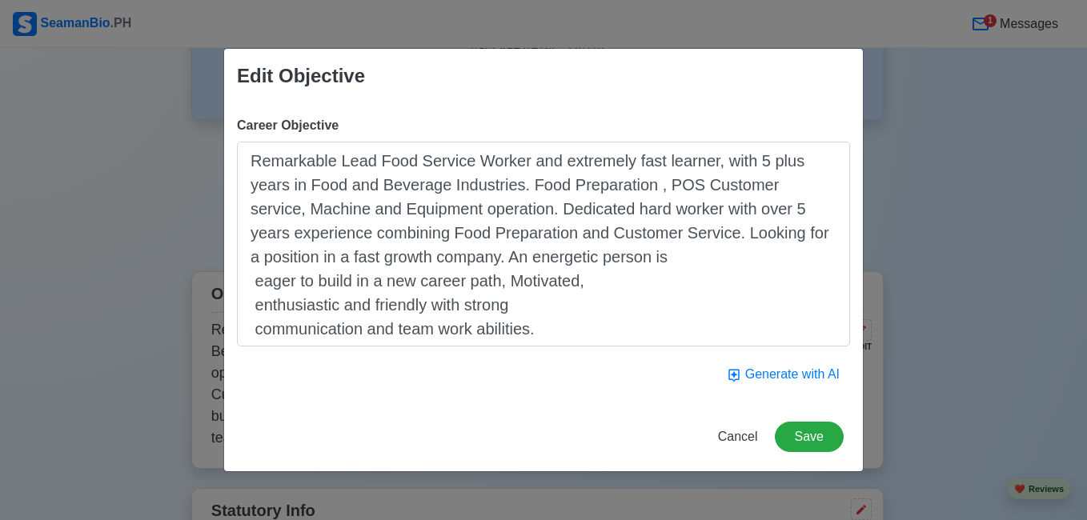
click at [258, 283] on textarea "Remarkable Lead Food Service Worker and extremely fast learner, with 5 plus yea…" at bounding box center [543, 244] width 613 height 205
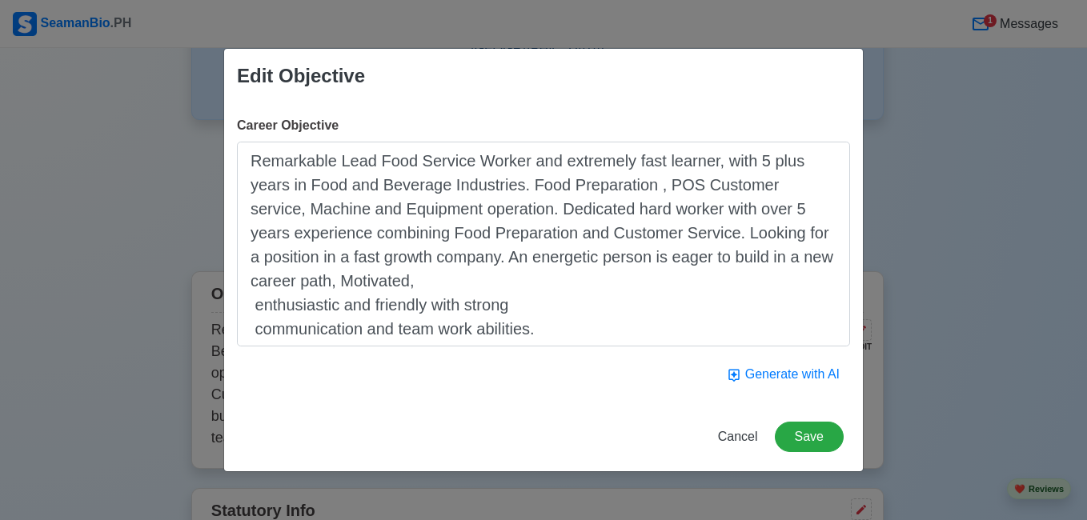
click at [255, 305] on textarea "Remarkable Lead Food Service Worker and extremely fast learner, with 5 plus yea…" at bounding box center [543, 244] width 613 height 205
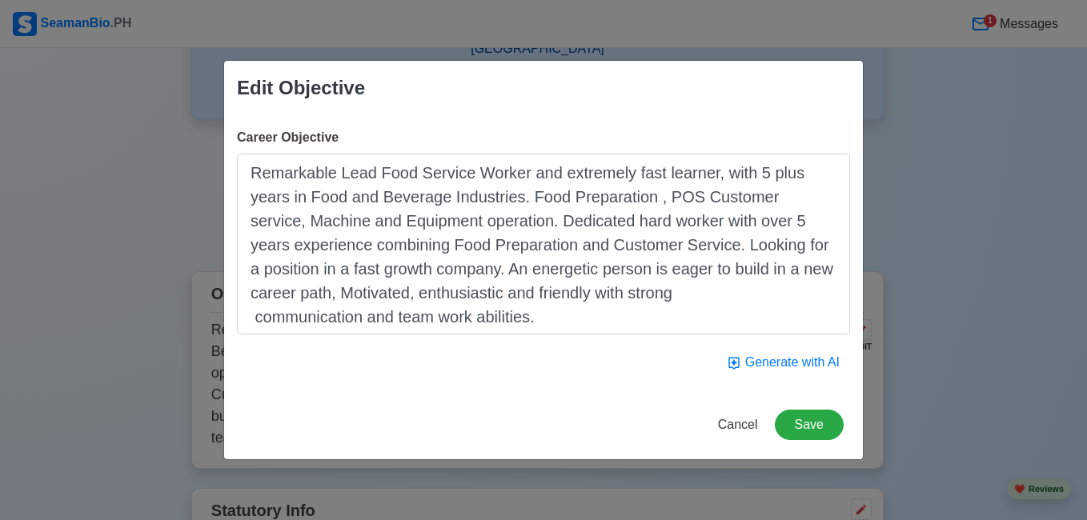
click at [253, 321] on textarea "Remarkable Lead Food Service Worker and extremely fast learner, with 5 plus yea…" at bounding box center [543, 244] width 613 height 181
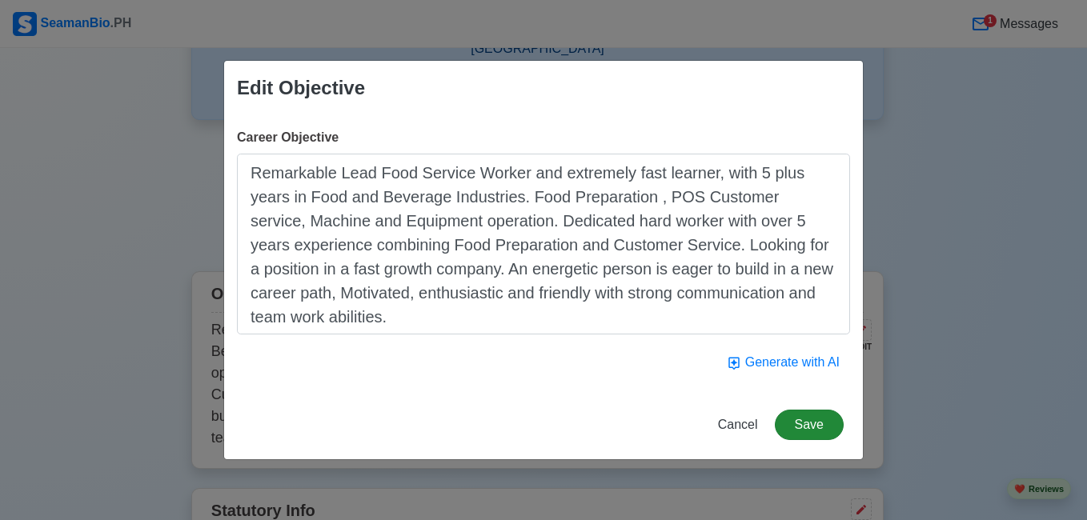
type textarea "Remarkable Lead Food Service Worker and extremely fast learner, with 5 plus yea…"
click at [793, 415] on button "Save" at bounding box center [809, 425] width 69 height 30
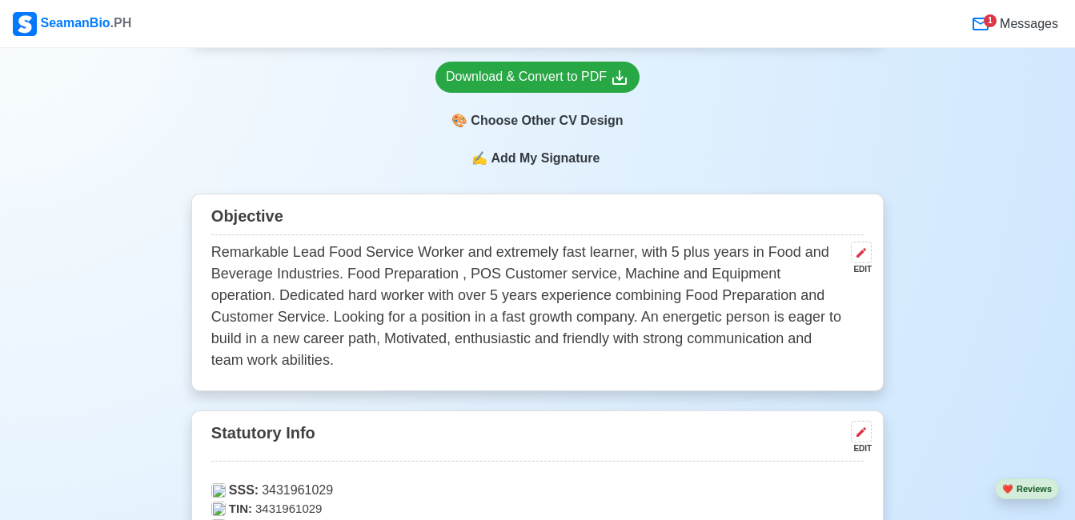
scroll to position [721, 0]
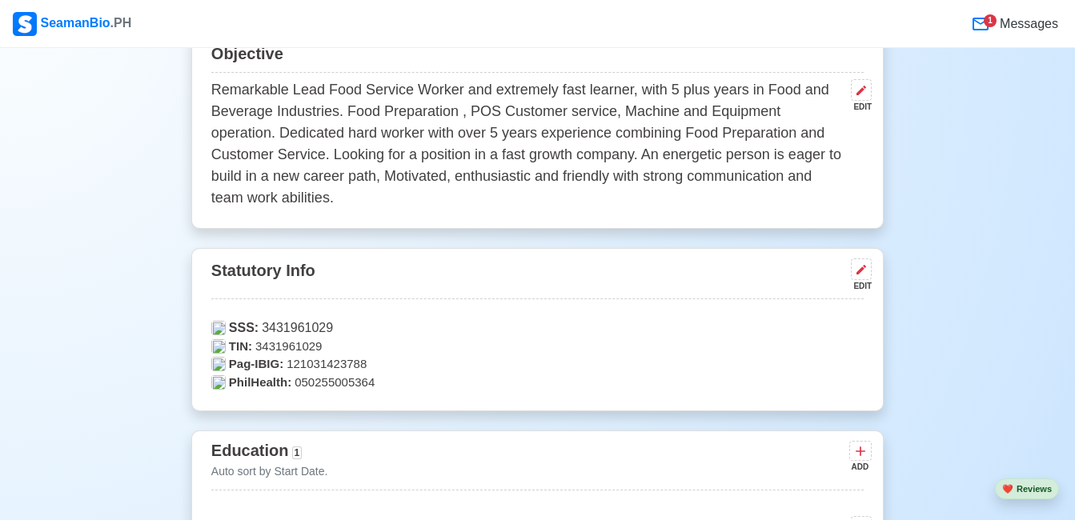
click at [873, 255] on div "Statutory Info EDIT SSS: 3431961029 TIN: 3431961029 Pag-IBIG: 121031423788 Phil…" at bounding box center [537, 330] width 693 height 164
click at [870, 259] on button at bounding box center [861, 270] width 21 height 22
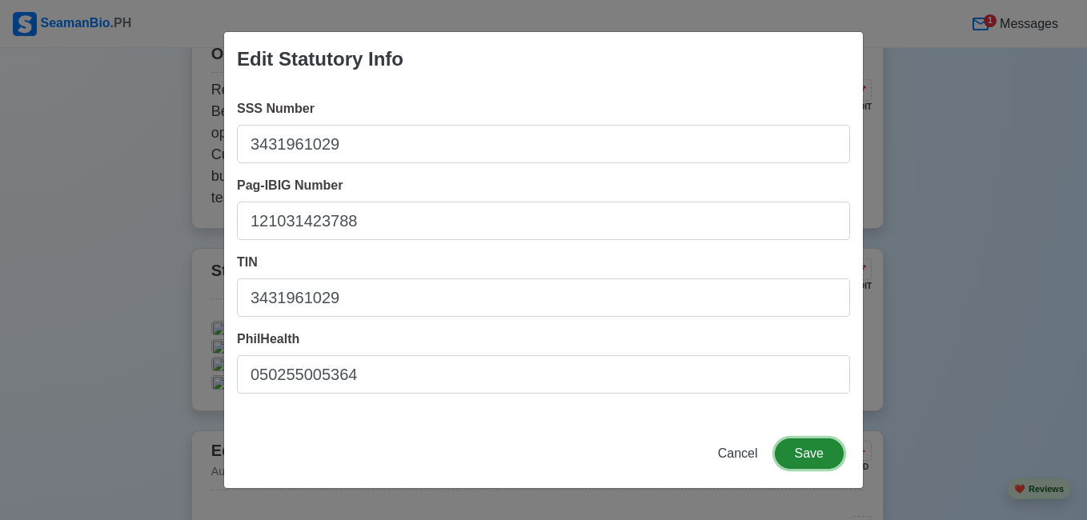
click at [797, 450] on button "Save" at bounding box center [809, 454] width 69 height 30
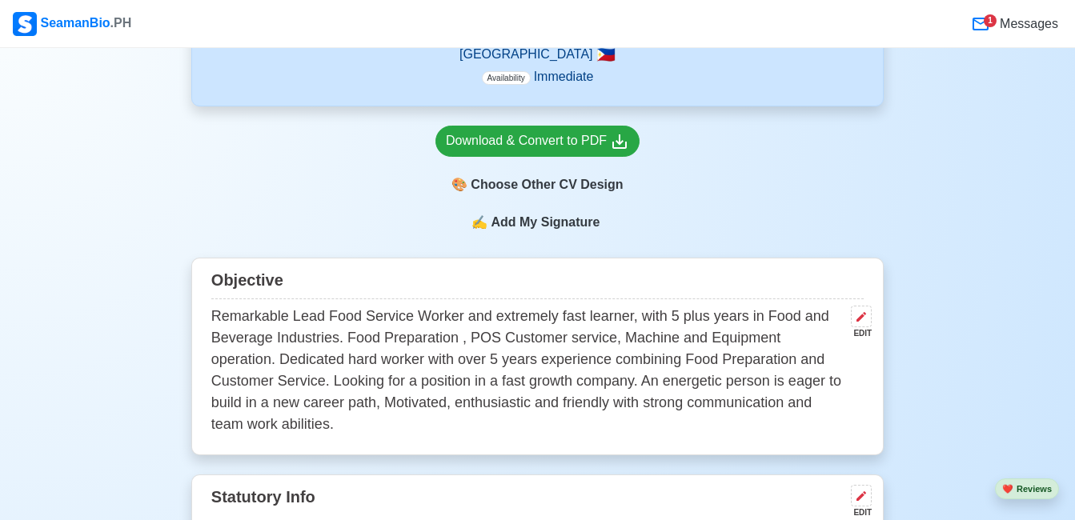
scroll to position [400, 0]
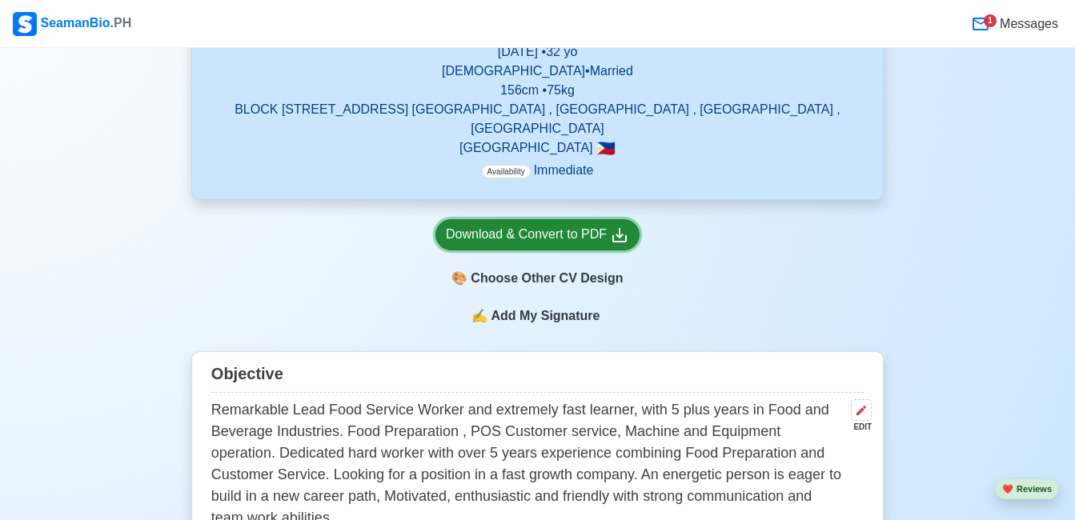
click at [576, 225] on div "Download & Convert to PDF" at bounding box center [537, 235] width 183 height 20
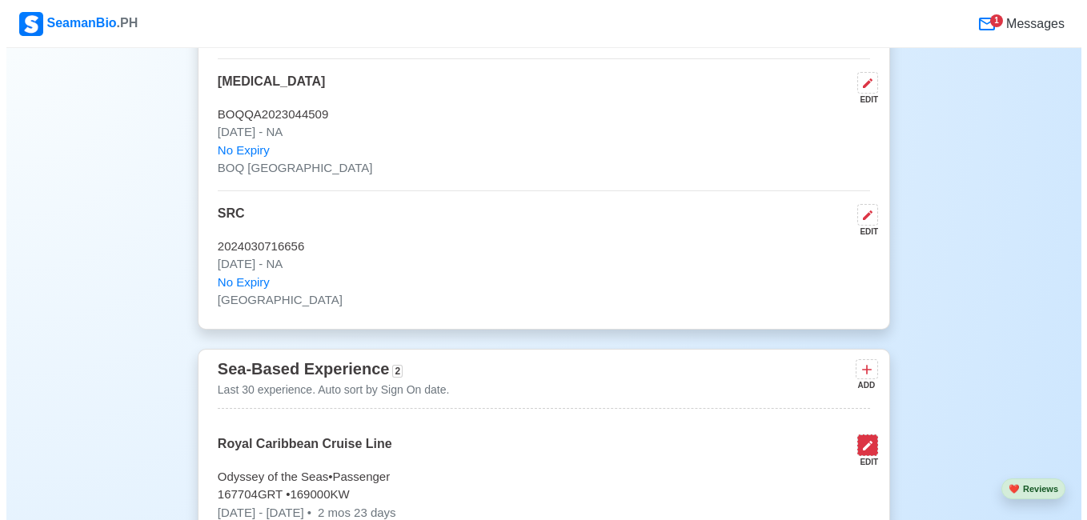
scroll to position [3042, 0]
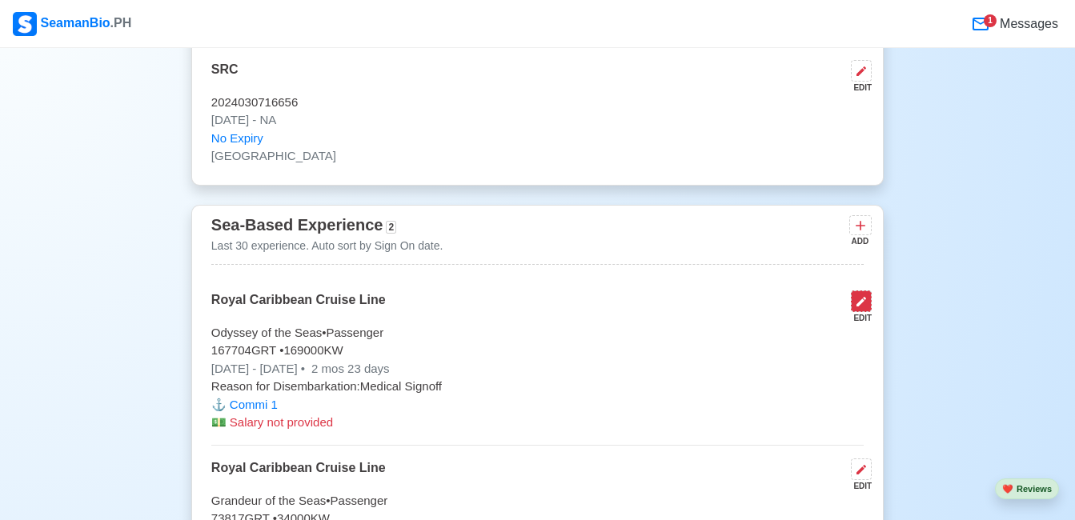
click at [869, 291] on button at bounding box center [861, 302] width 21 height 22
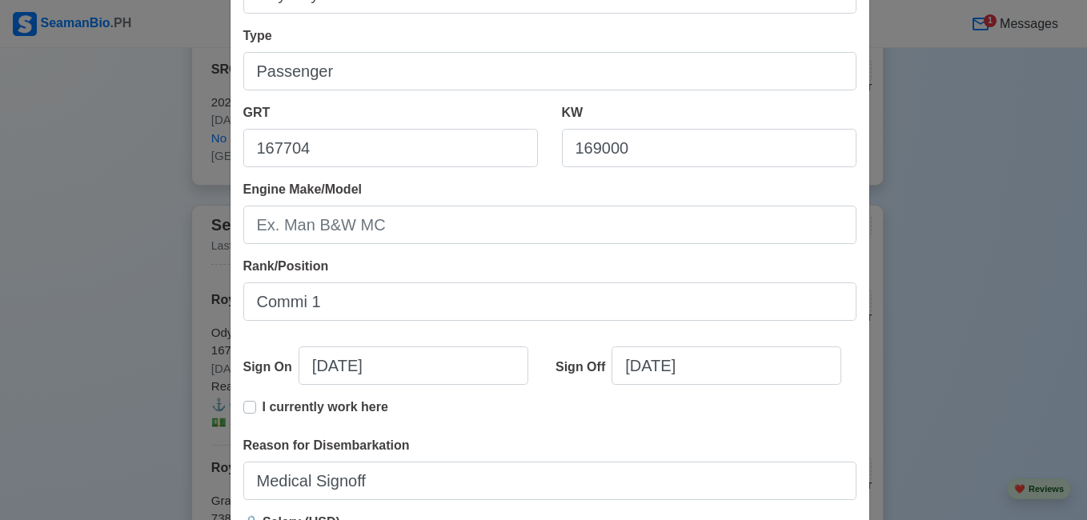
scroll to position [240, 0]
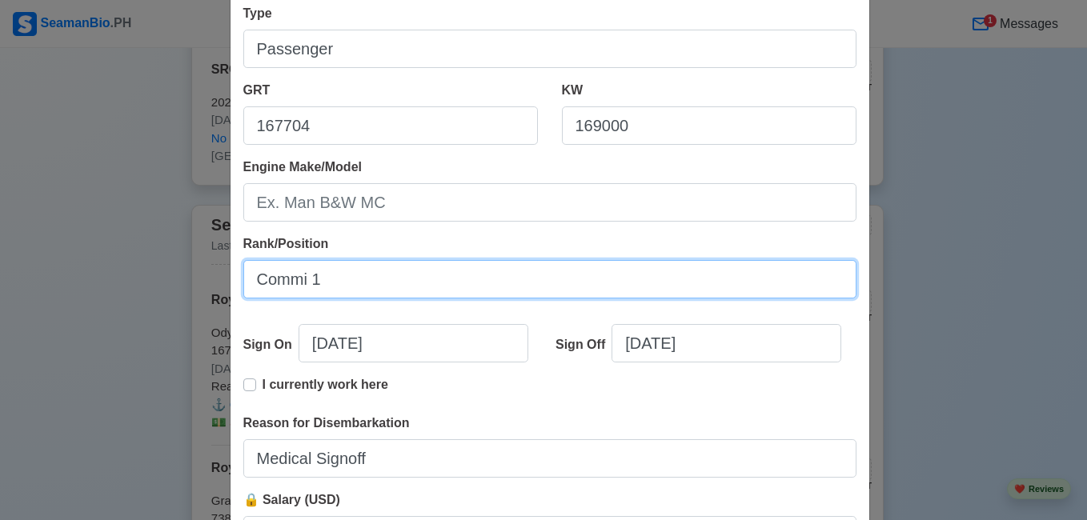
click at [250, 278] on input "Commi 1" at bounding box center [549, 279] width 613 height 38
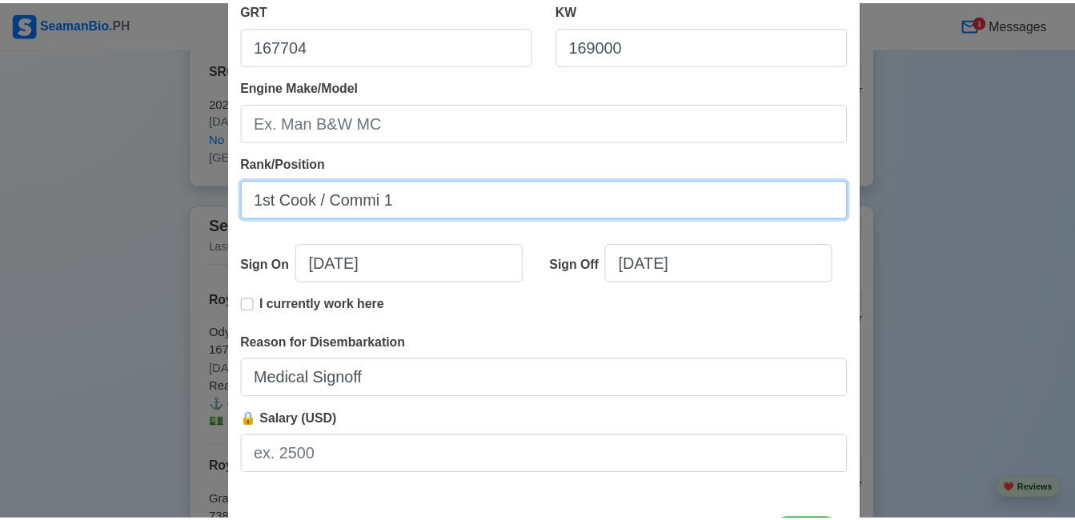
scroll to position [392, 0]
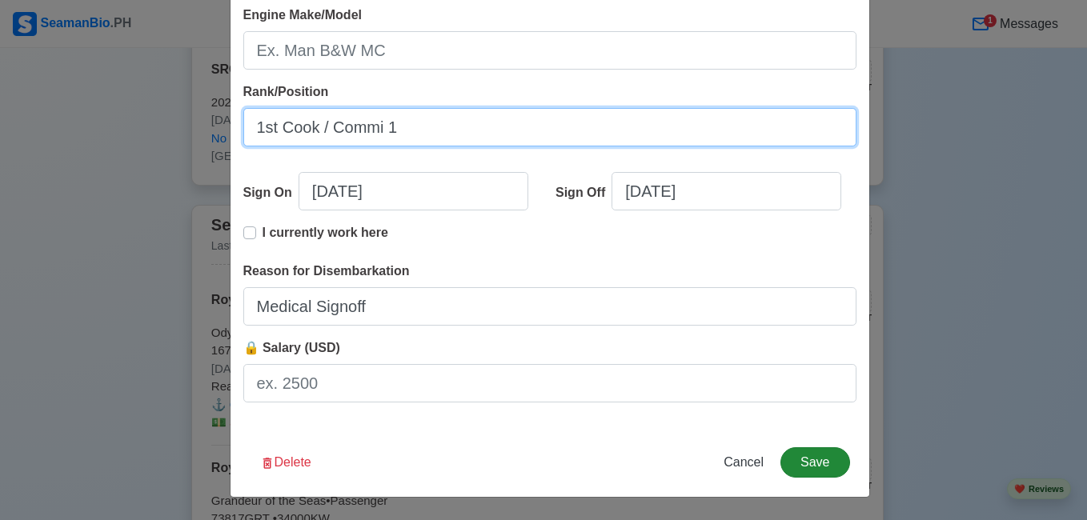
type input "1st Cook / Commi 1"
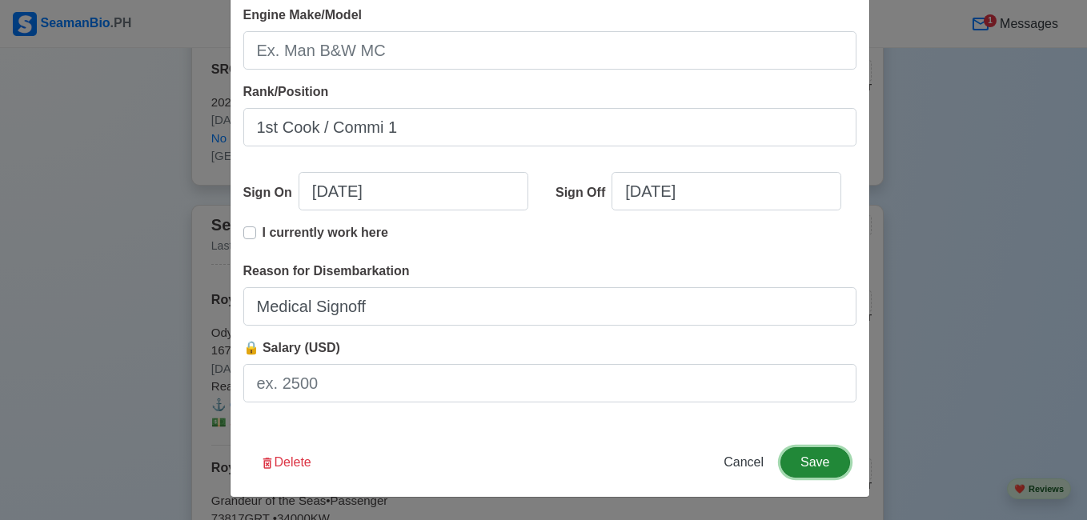
click at [819, 457] on button "Save" at bounding box center [815, 463] width 69 height 30
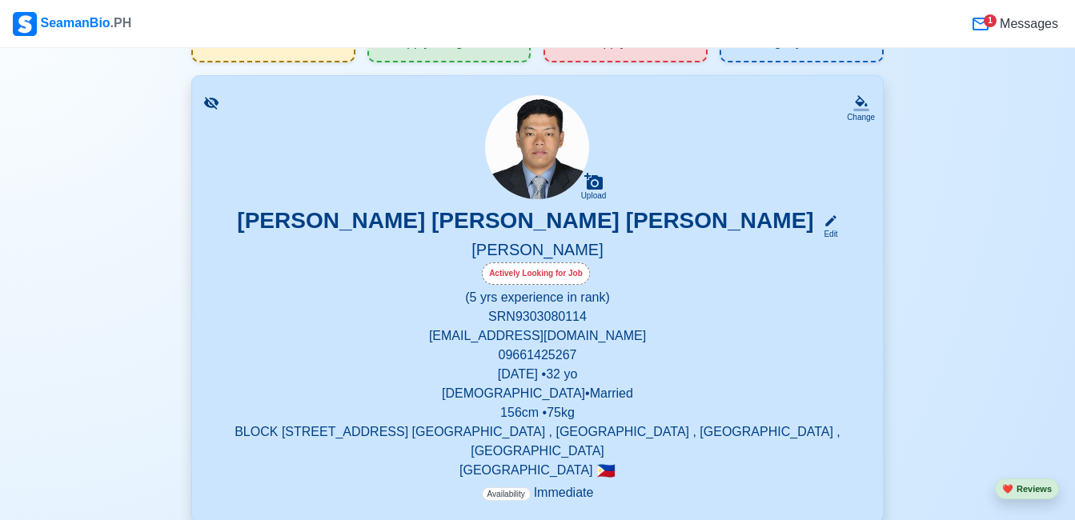
scroll to position [0, 0]
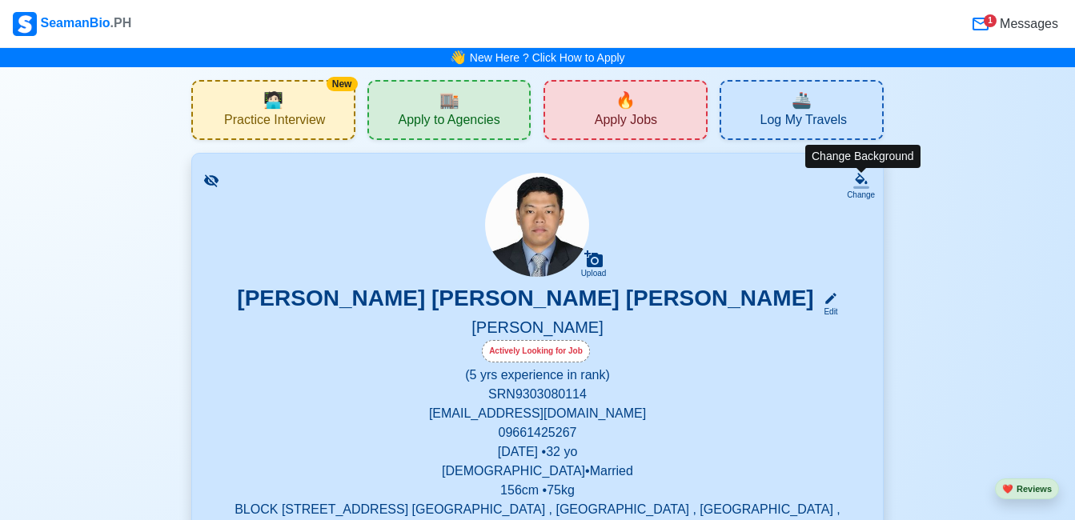
click at [865, 192] on div "Change" at bounding box center [861, 195] width 28 height 12
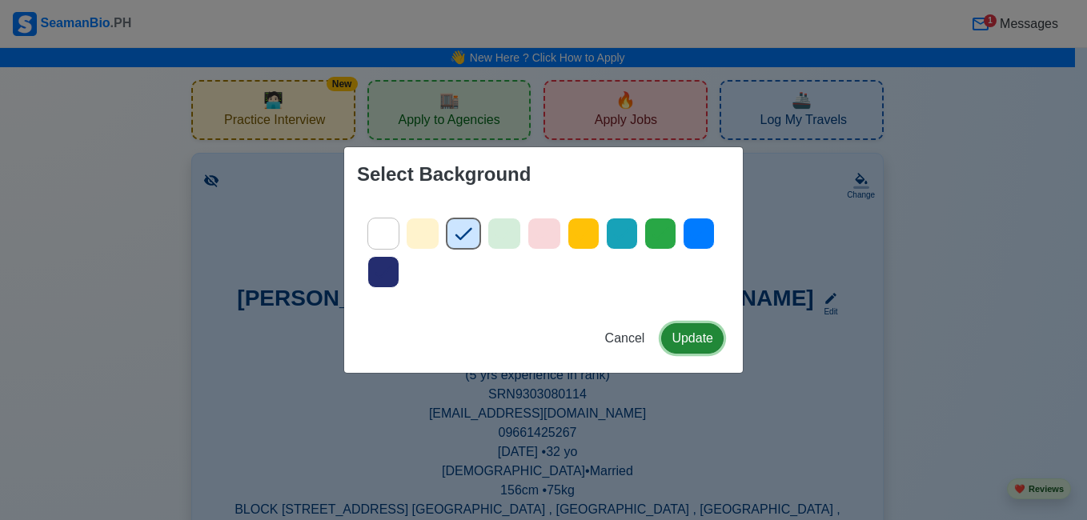
click at [691, 339] on button "Update" at bounding box center [692, 338] width 62 height 30
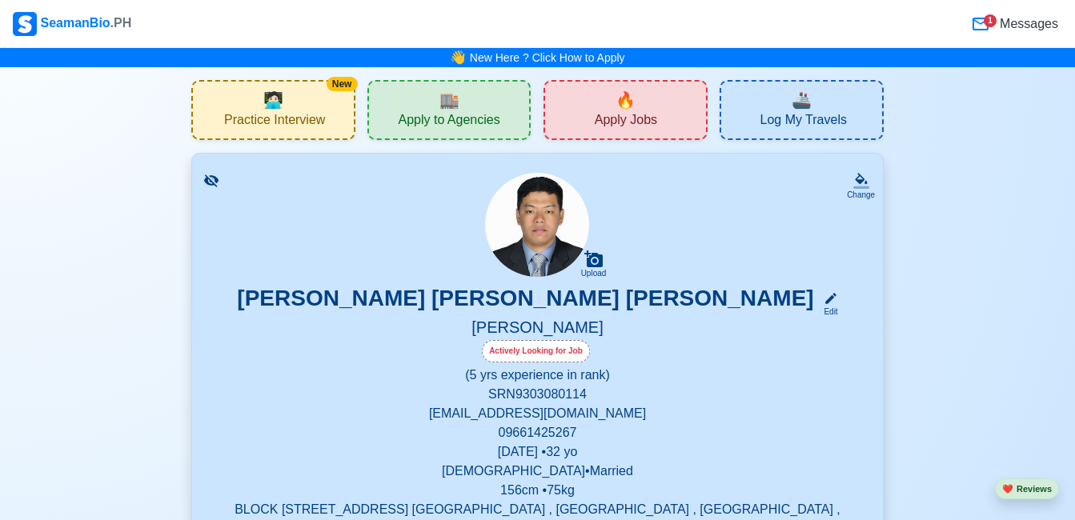
click at [552, 325] on h5 "MESSMAN" at bounding box center [537, 329] width 652 height 22
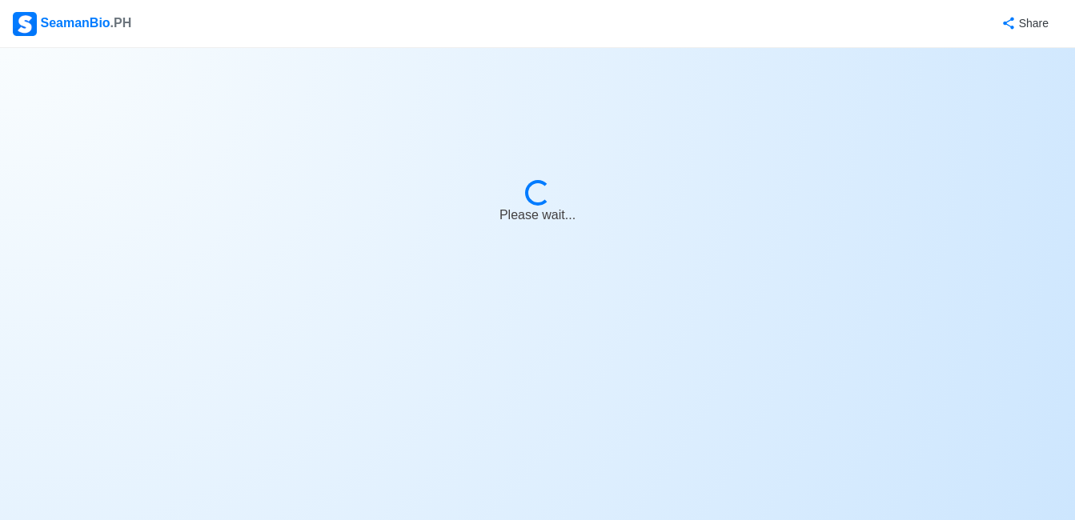
select select "Actively Looking for Job"
select select "Visible for Hiring"
select select "Married"
select select "Male"
select select "PH"
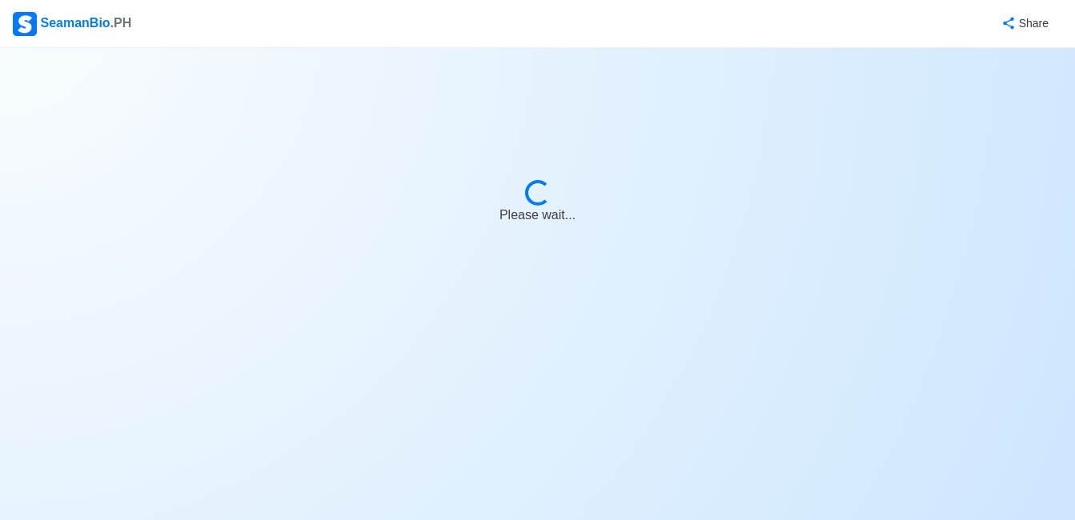
select select "5"
select select "0"
select select "4102416000000"
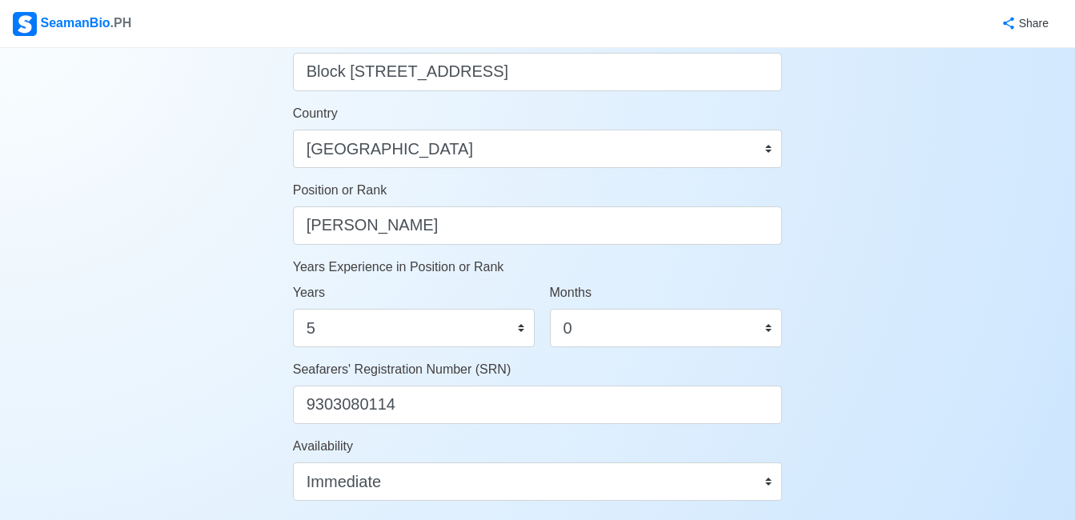
scroll to position [721, 0]
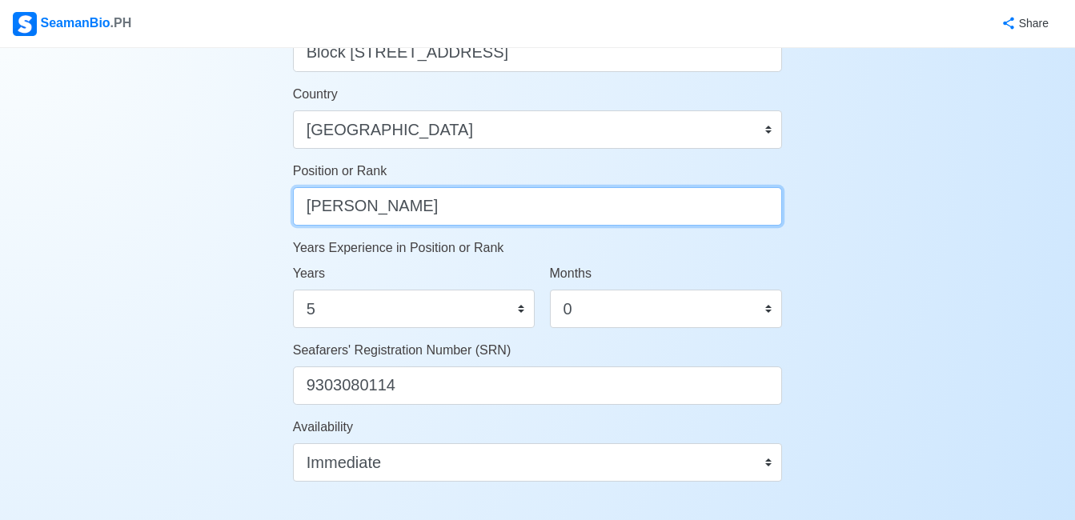
drag, startPoint x: 412, startPoint y: 219, endPoint x: 279, endPoint y: 207, distance: 133.4
click at [279, 207] on div "Account Setup 🗂️ Your Job Status Onboard Actively Looking for Job Not Looking f…" at bounding box center [538, 57] width 538 height 1460
click at [408, 215] on input "Messman" at bounding box center [538, 206] width 490 height 38
type input "M"
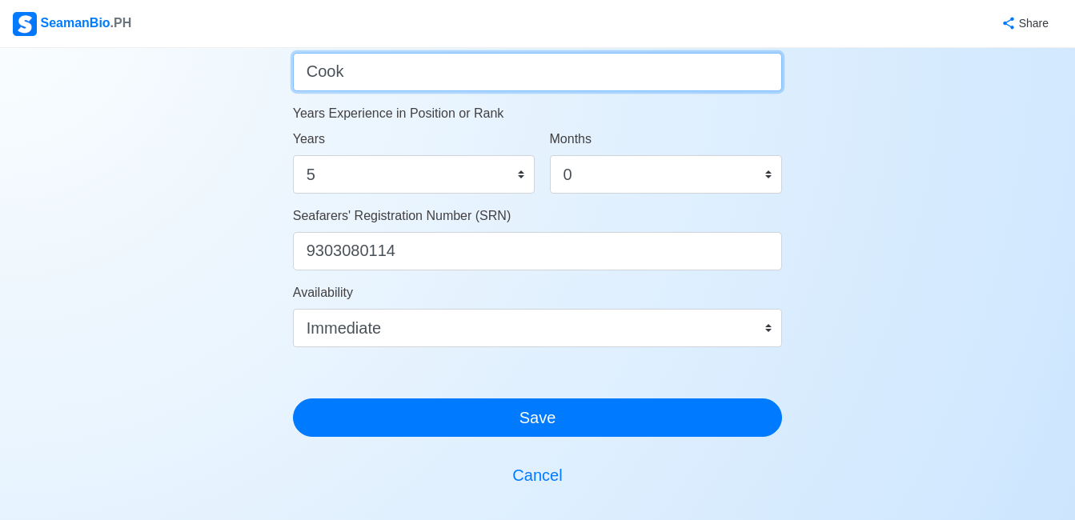
scroll to position [881, 0]
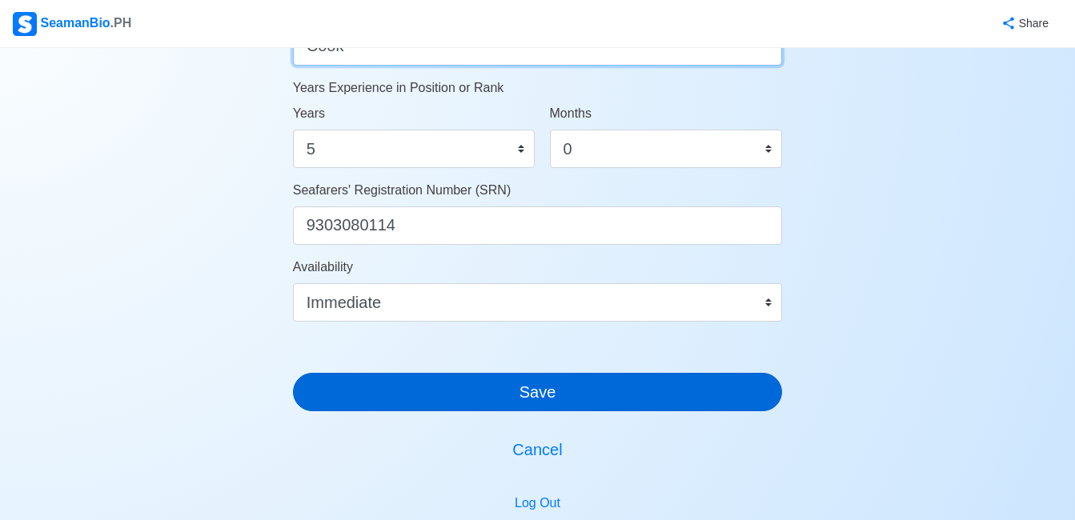
type input "Cook"
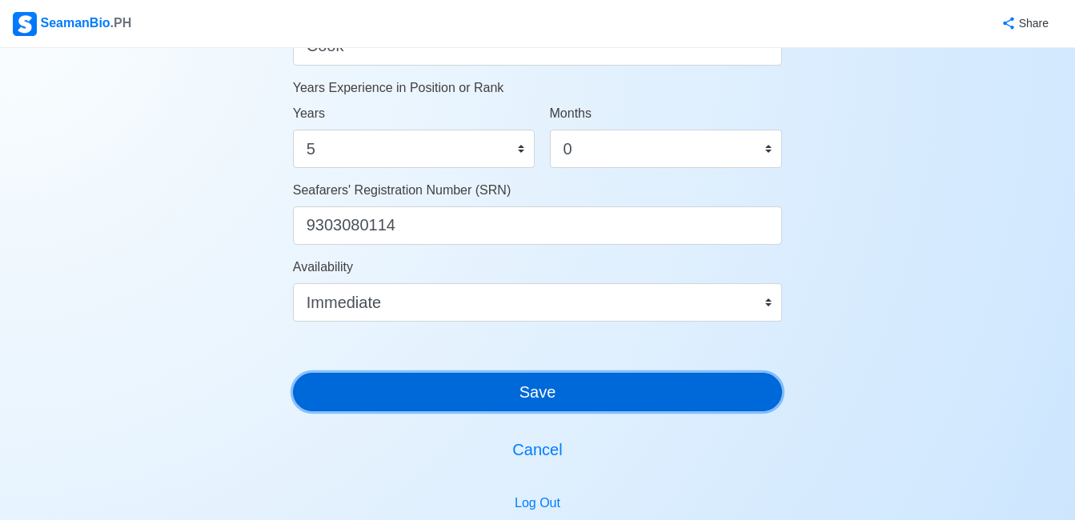
click at [599, 383] on button "Save" at bounding box center [538, 392] width 490 height 38
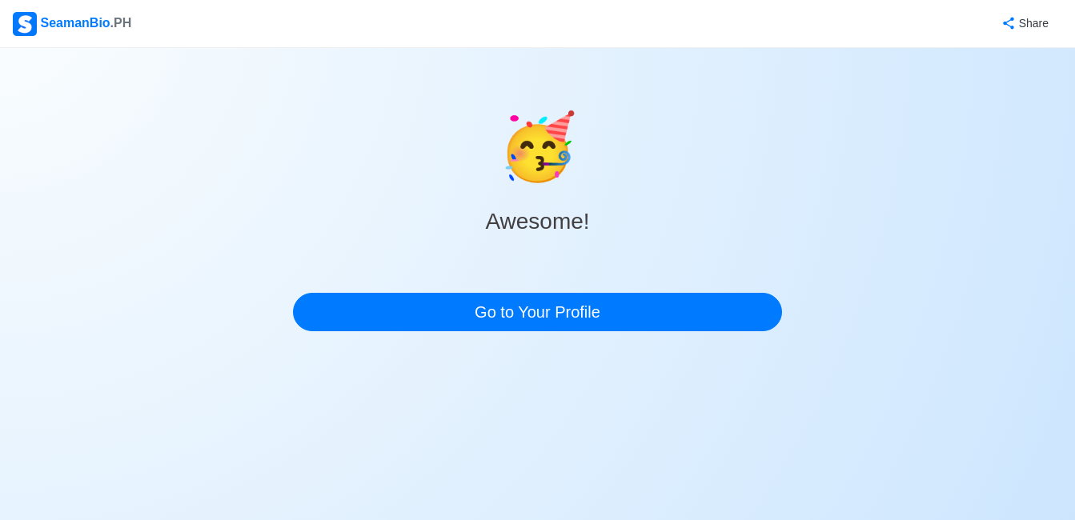
scroll to position [0, 0]
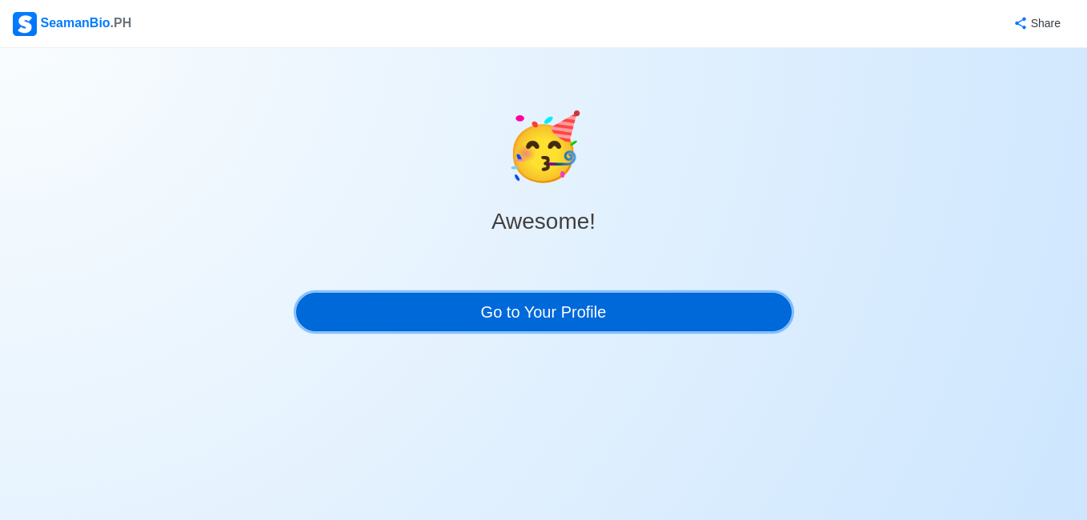
click at [630, 310] on link "Go to Your Profile" at bounding box center [544, 312] width 496 height 38
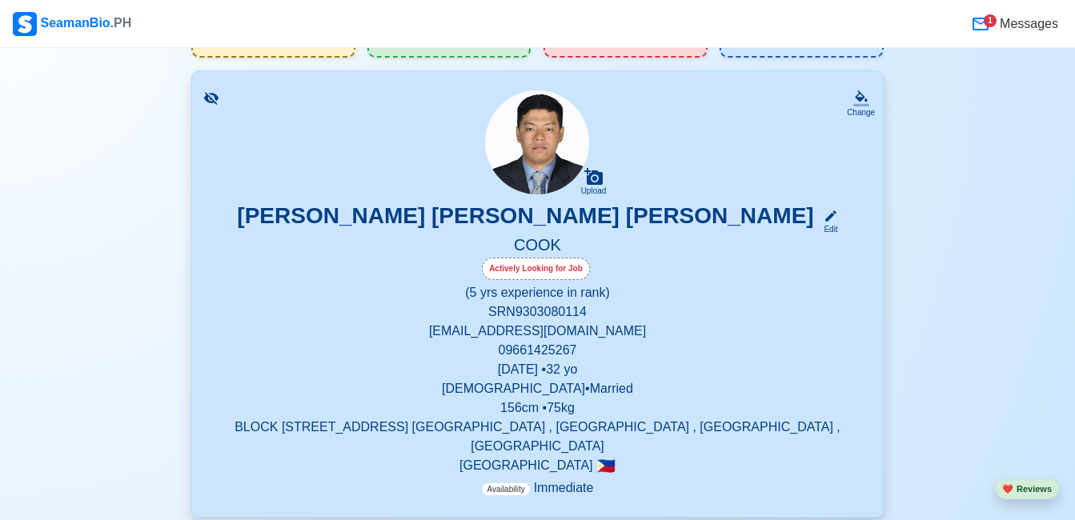
scroll to position [80, 0]
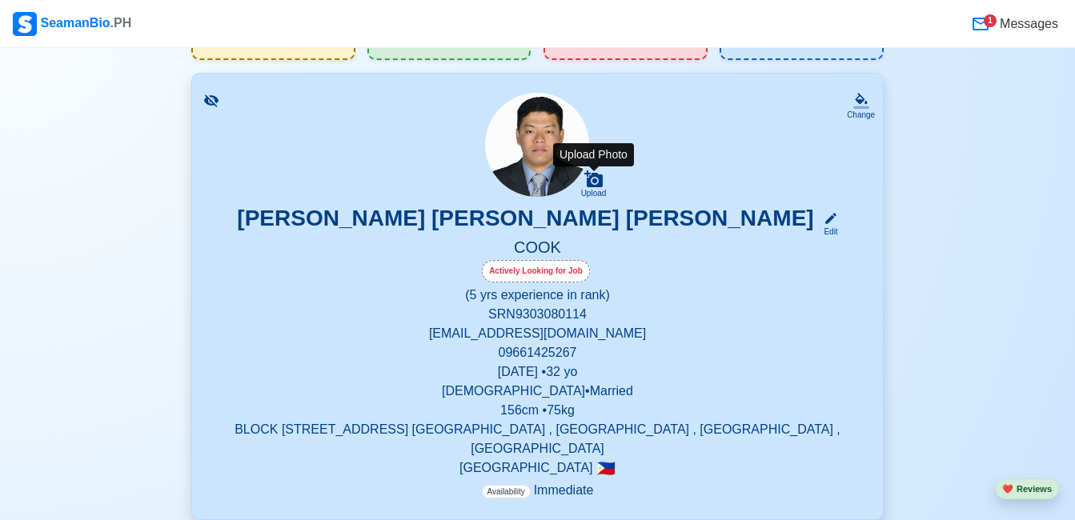
click at [600, 176] on icon at bounding box center [593, 179] width 18 height 17
click at [0, 0] on input "Upload" at bounding box center [0, 0] width 0 height 0
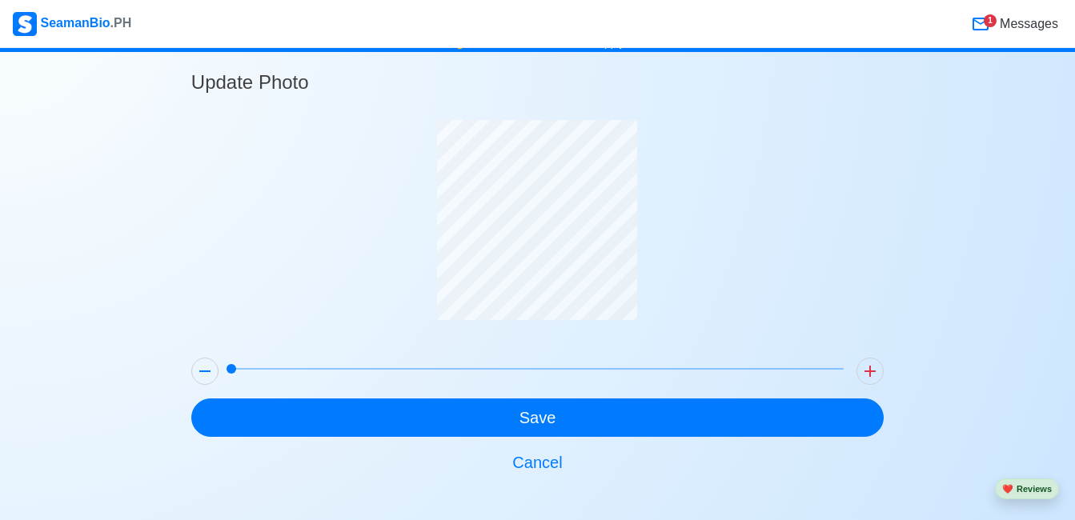
scroll to position [14, 0]
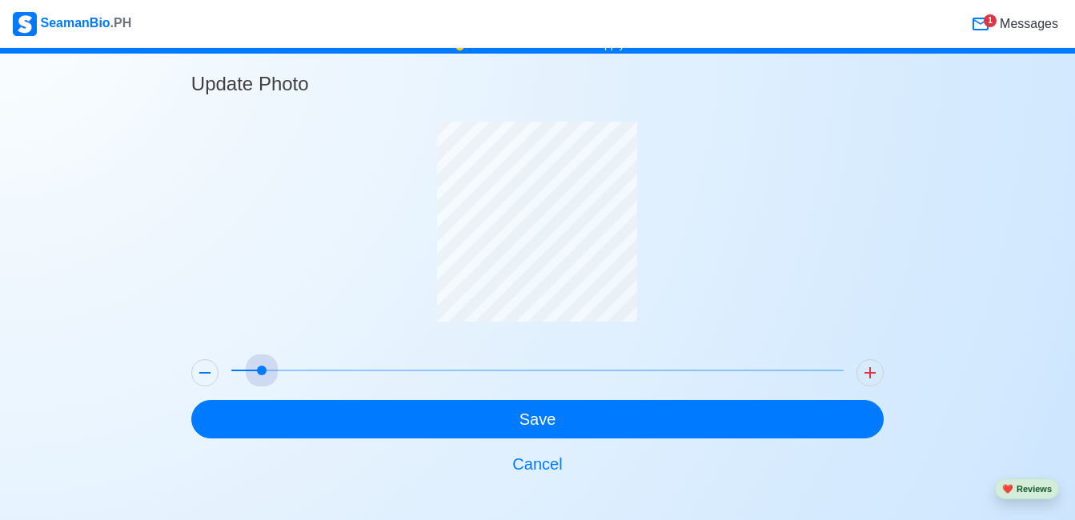
drag, startPoint x: 242, startPoint y: 378, endPoint x: 311, endPoint y: 371, distance: 70.0
click at [267, 375] on span at bounding box center [262, 371] width 10 height 10
click at [288, 366] on span at bounding box center [537, 370] width 612 height 22
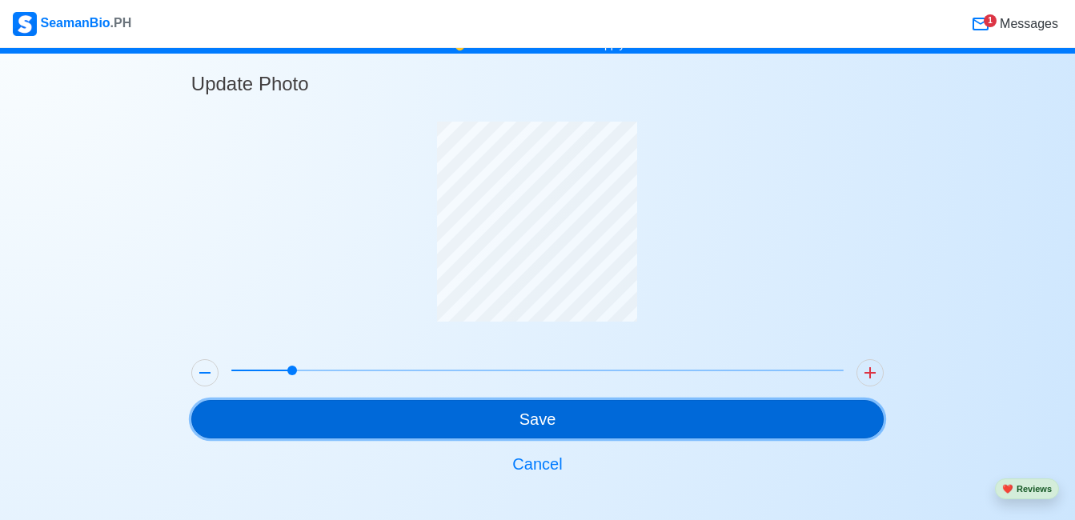
click at [555, 408] on button "Save" at bounding box center [537, 419] width 693 height 38
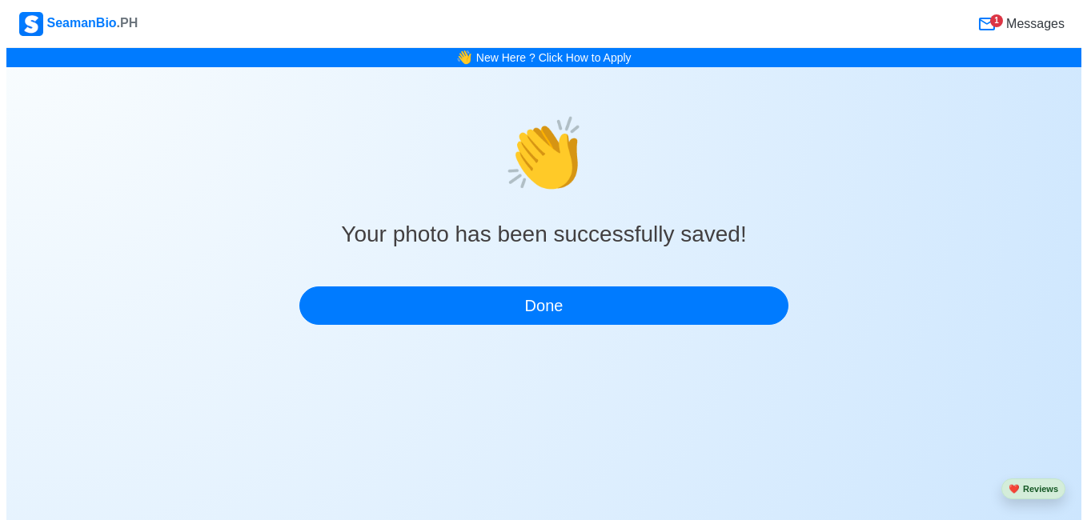
scroll to position [0, 0]
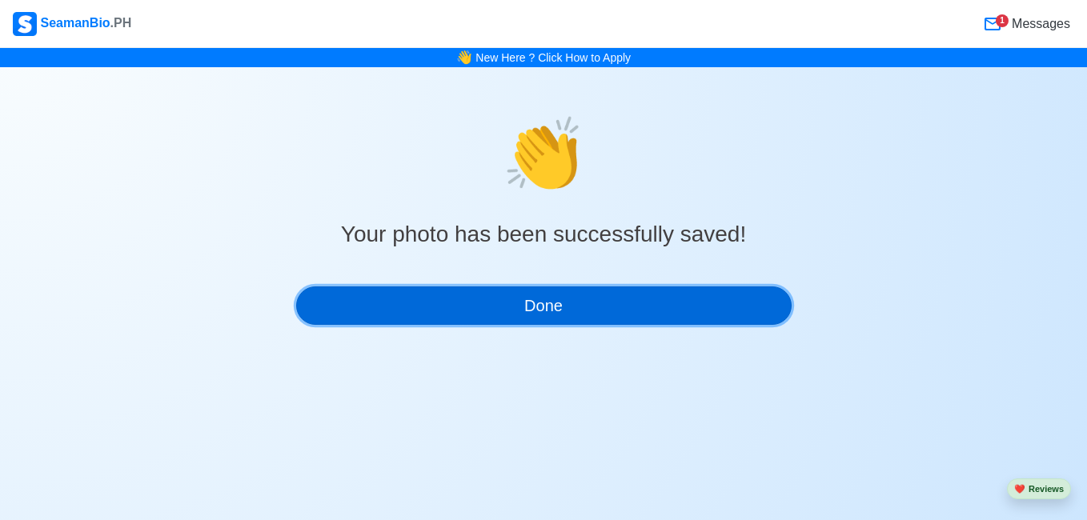
click at [597, 292] on button "Done" at bounding box center [544, 306] width 496 height 38
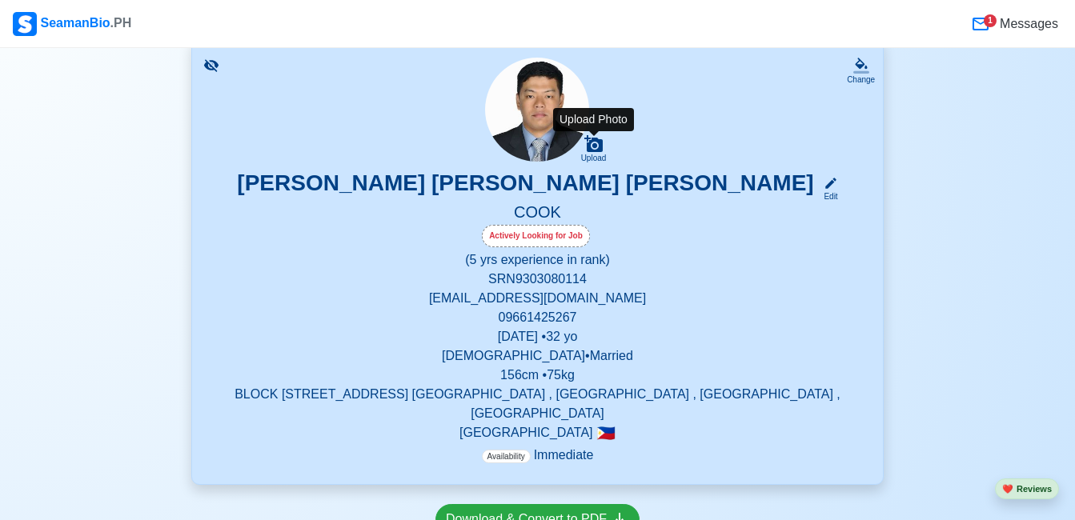
scroll to position [240, 0]
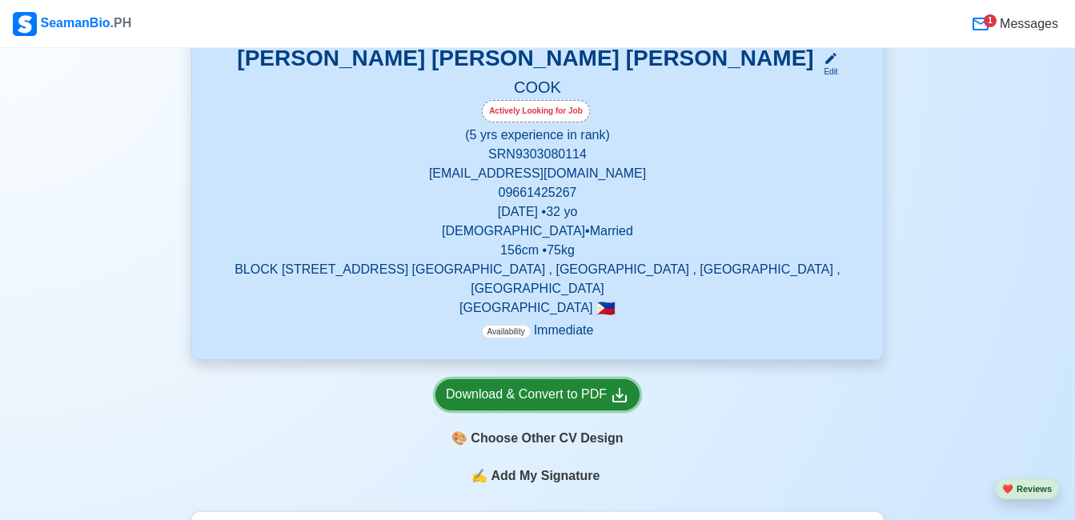
click at [573, 385] on div "Download & Convert to PDF" at bounding box center [537, 395] width 183 height 20
